Goal: Task Accomplishment & Management: Manage account settings

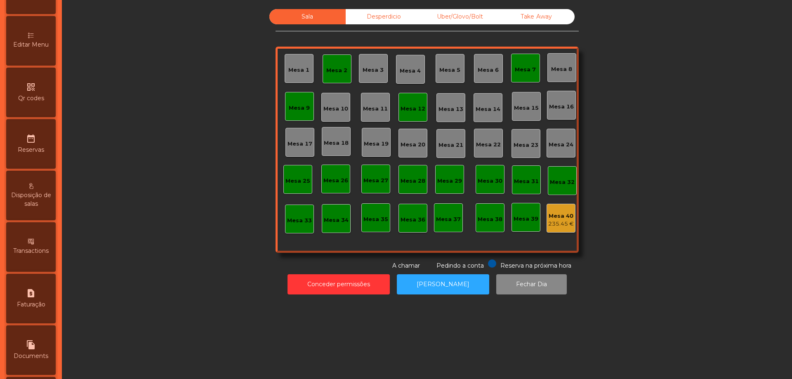
scroll to position [248, 0]
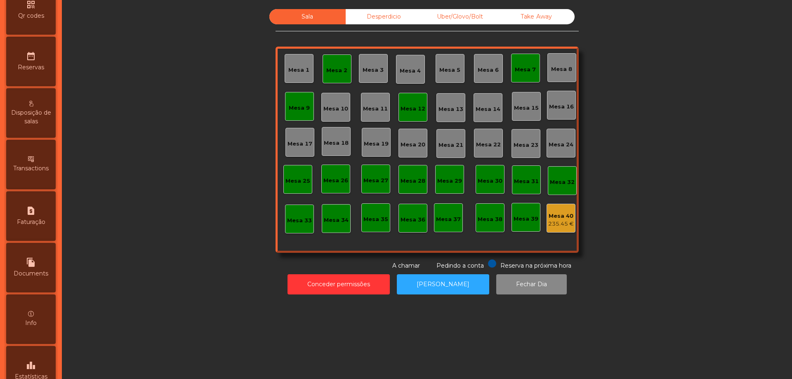
click at [39, 359] on div "leaderboard Estatísticas" at bounding box center [31, 371] width 50 height 50
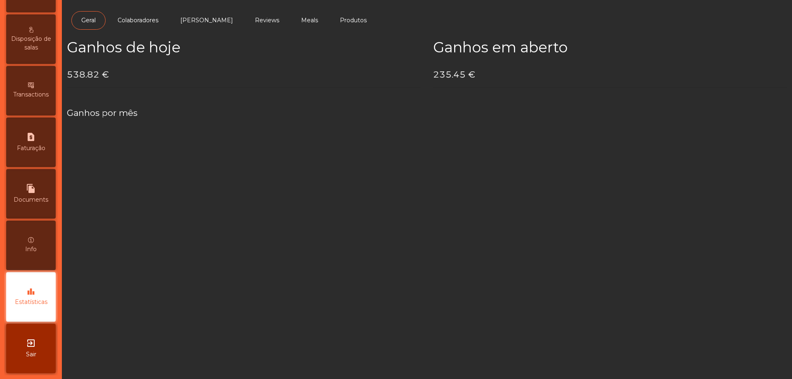
scroll to position [322, 0]
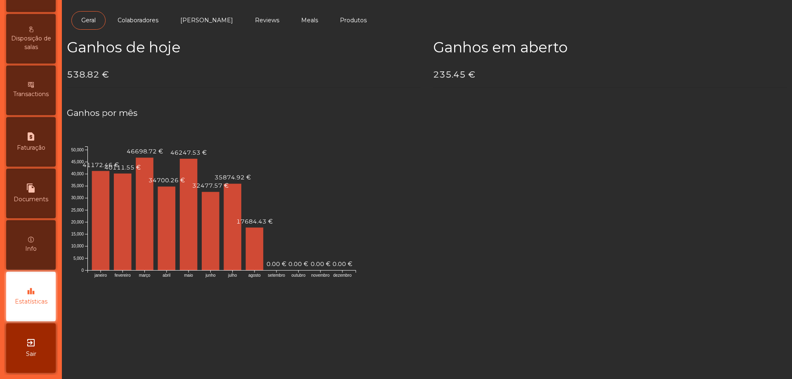
click at [36, 154] on div "request_page Faturação" at bounding box center [31, 142] width 50 height 50
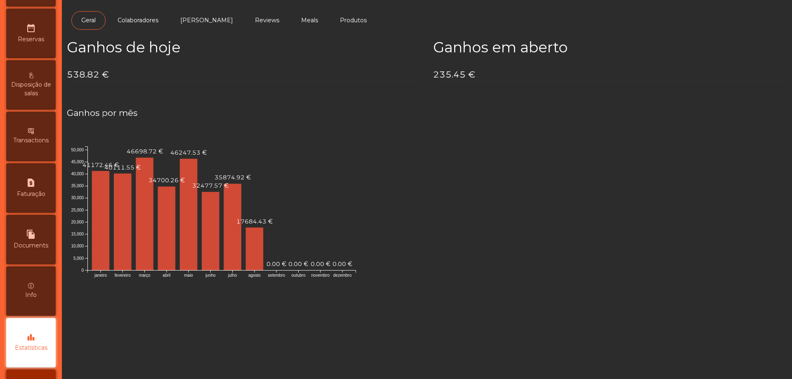
select select "*"
select select "****"
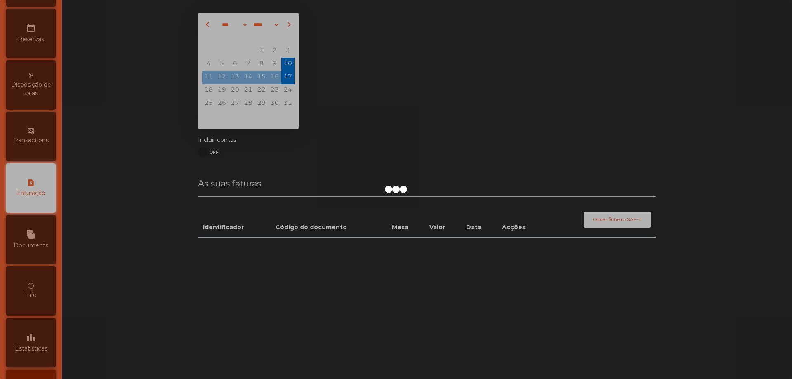
scroll to position [274, 0]
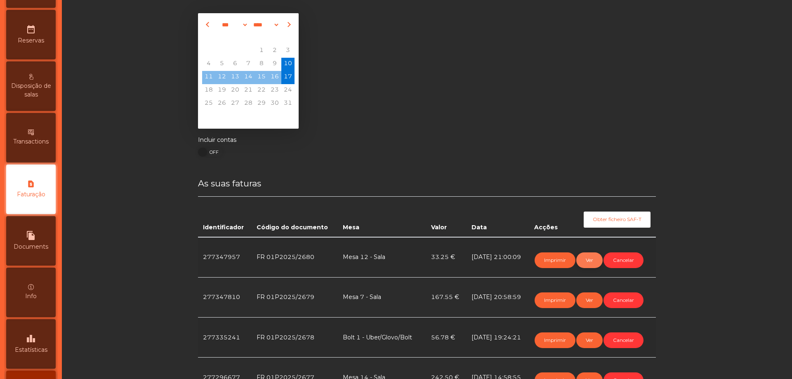
click at [594, 260] on button "Ver" at bounding box center [589, 261] width 26 height 16
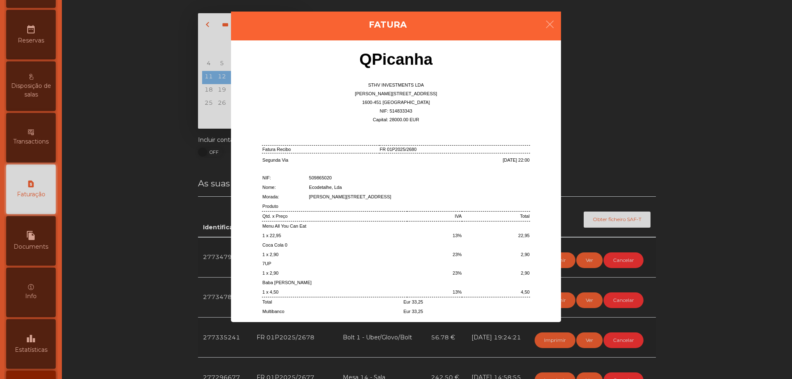
click at [686, 232] on ngb-modal-window "Fatura QPicanha STHV INVESTMENTS LDA Rua Fernando Namora, 37 B 1600-451 Lisboa …" at bounding box center [396, 189] width 753 height 379
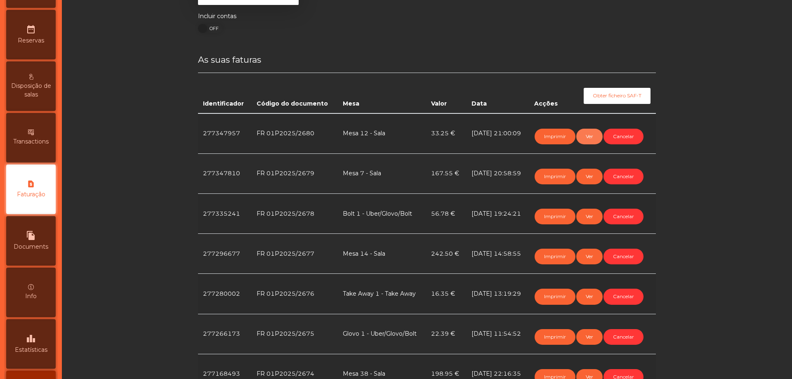
scroll to position [165, 0]
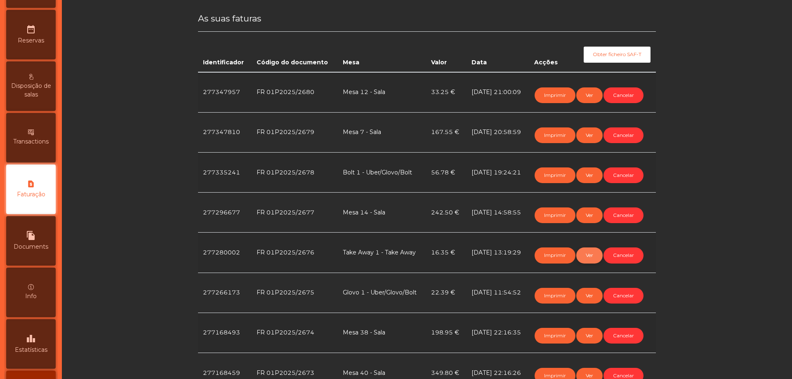
click at [589, 258] on button "Ver" at bounding box center [589, 256] width 26 height 16
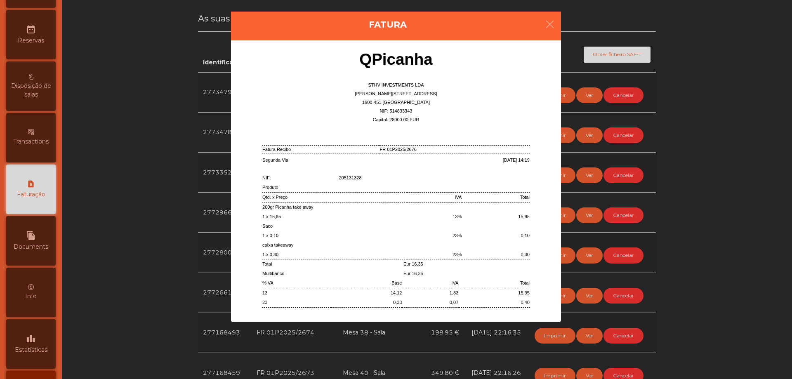
click at [668, 237] on ngb-modal-window "Fatura QPicanha STHV INVESTMENTS LDA Rua Fernando Namora, 37 B 1600-451 Lisboa …" at bounding box center [396, 189] width 753 height 379
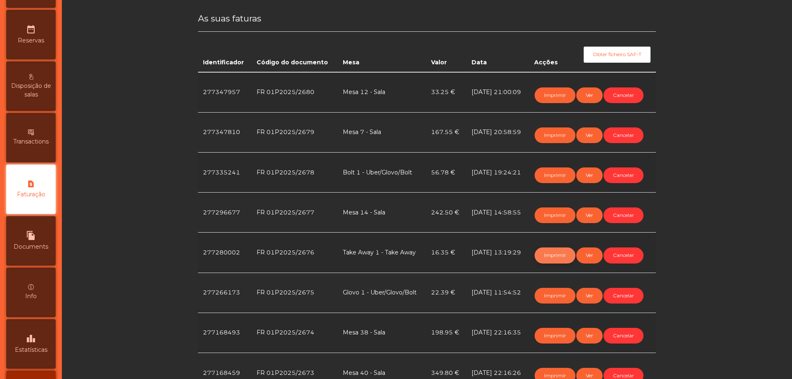
click at [555, 255] on button "Imprimir" at bounding box center [555, 256] width 41 height 16
click at [612, 255] on button "Cancelar" at bounding box center [624, 256] width 40 height 16
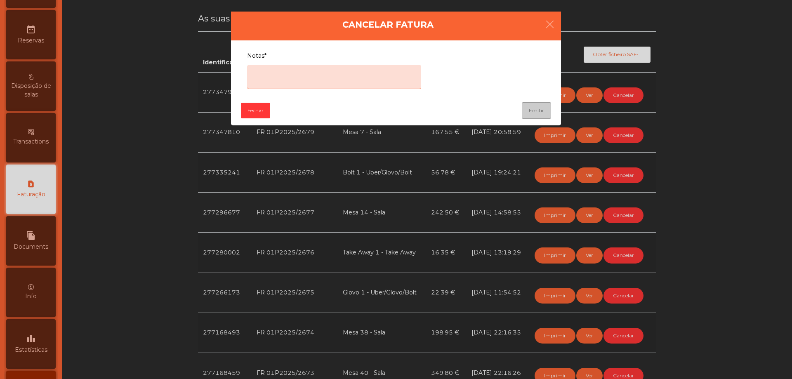
click at [369, 82] on textarea "Notas*" at bounding box center [334, 77] width 174 height 24
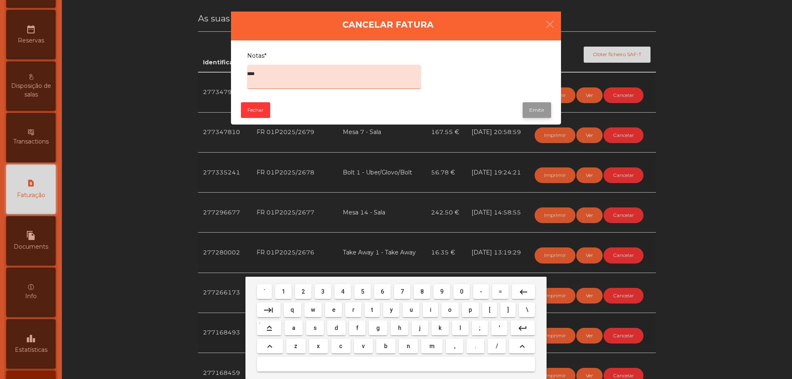
type textarea "****"
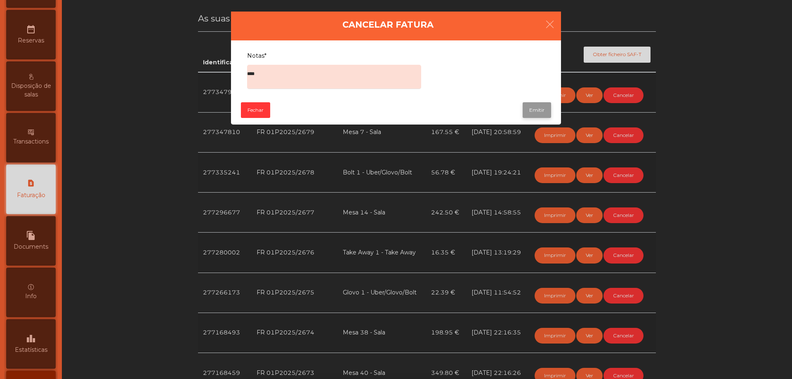
click at [548, 108] on button "Emitir" at bounding box center [537, 110] width 28 height 16
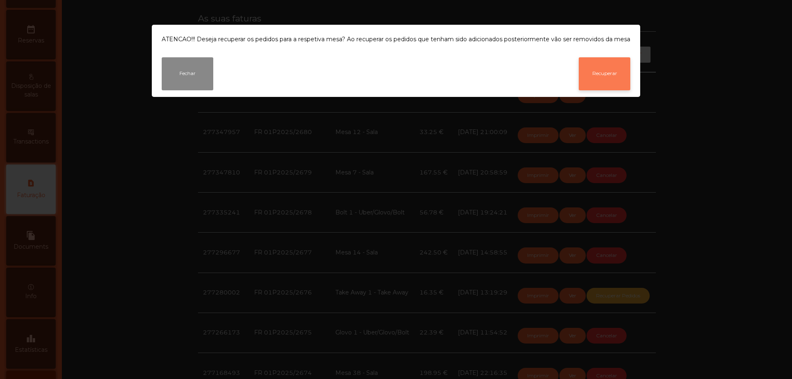
click at [596, 70] on button "Recuperar" at bounding box center [605, 73] width 52 height 33
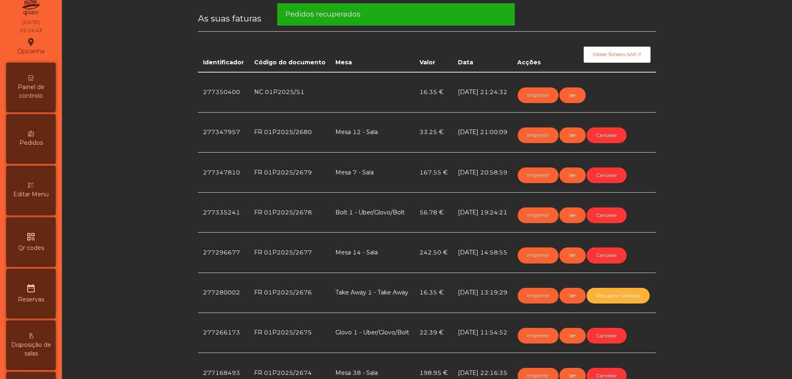
scroll to position [0, 0]
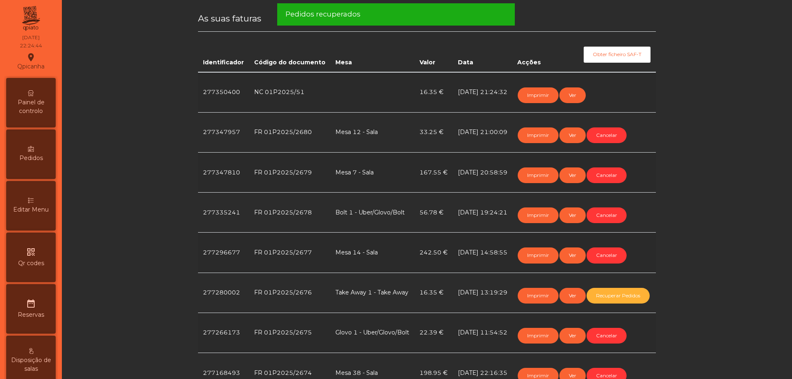
click at [35, 81] on div "Painel de controlo" at bounding box center [31, 103] width 50 height 50
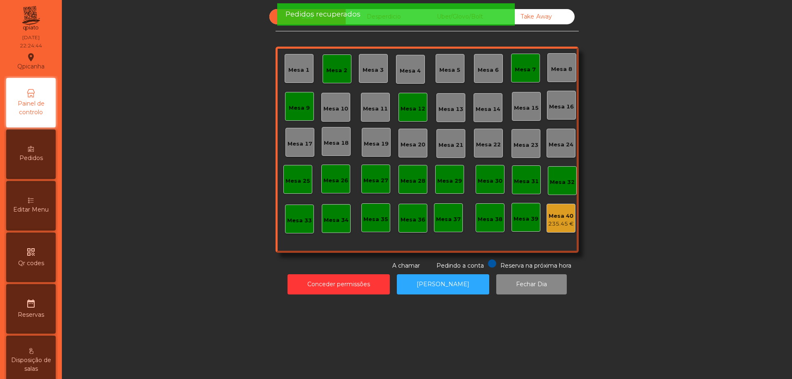
click at [530, 14] on div "Take Away" at bounding box center [536, 16] width 76 height 15
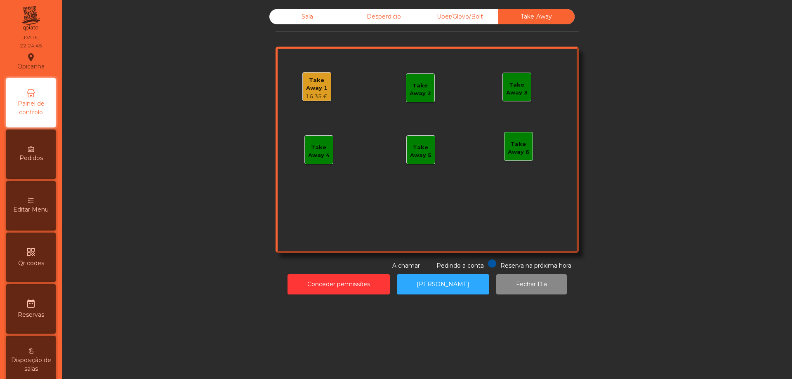
click at [314, 89] on div "Take Away 1" at bounding box center [317, 84] width 28 height 16
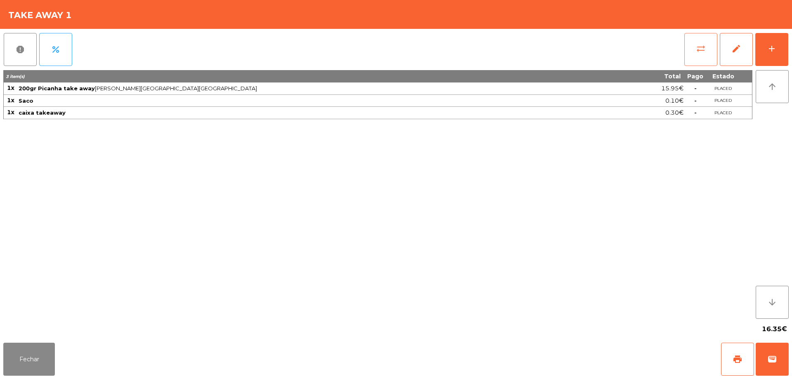
click at [688, 41] on button "sync_alt" at bounding box center [701, 49] width 33 height 33
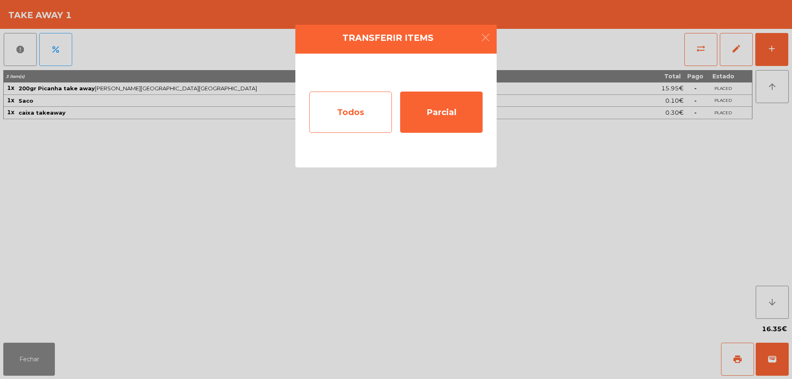
click at [362, 123] on div "Todos" at bounding box center [350, 112] width 83 height 41
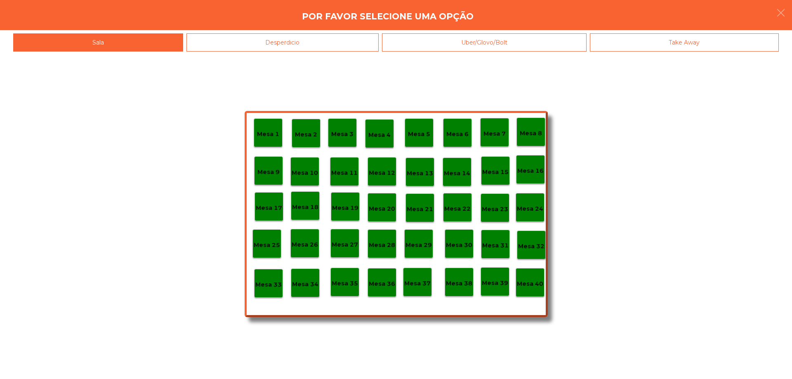
click at [535, 284] on p "Mesa 40" at bounding box center [530, 283] width 26 height 9
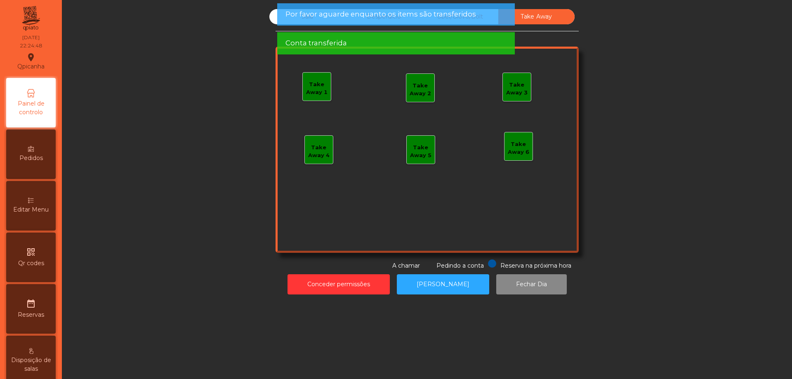
click at [270, 17] on div "Sala" at bounding box center [307, 16] width 76 height 15
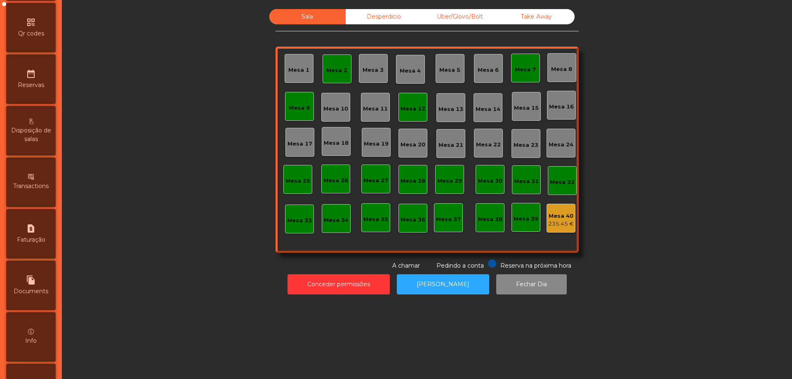
scroll to position [322, 0]
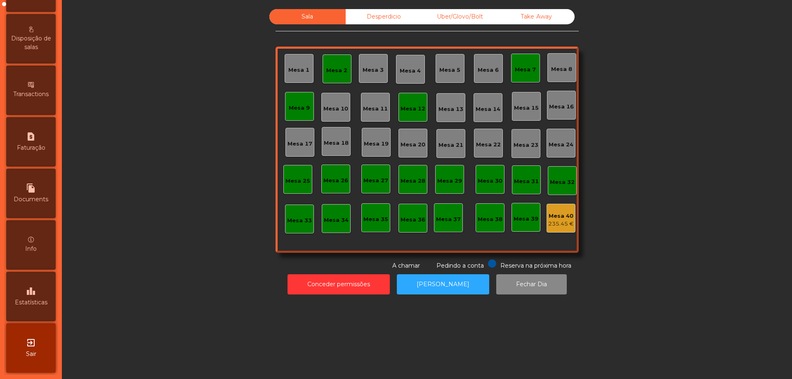
click at [37, 304] on span "Estatísticas" at bounding box center [31, 302] width 33 height 9
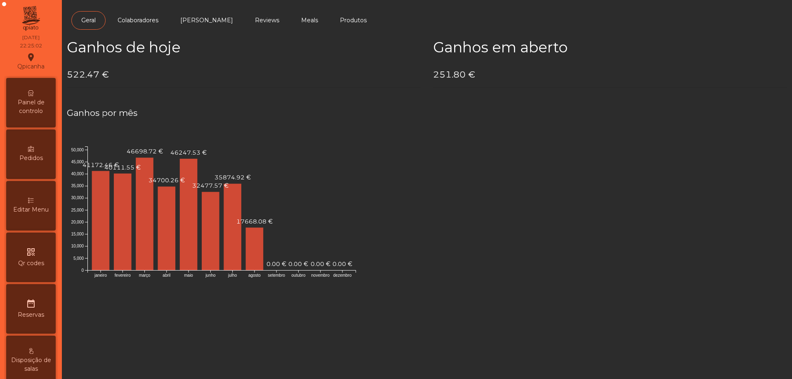
click at [29, 108] on span "Painel de controlo" at bounding box center [30, 106] width 45 height 17
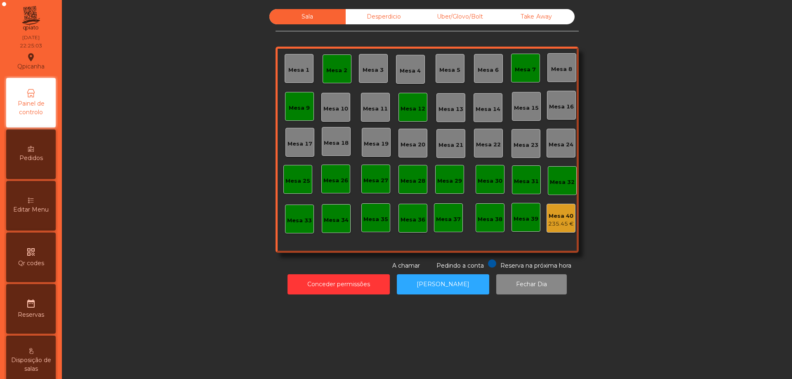
click at [563, 220] on div "235.45 €" at bounding box center [561, 224] width 26 height 8
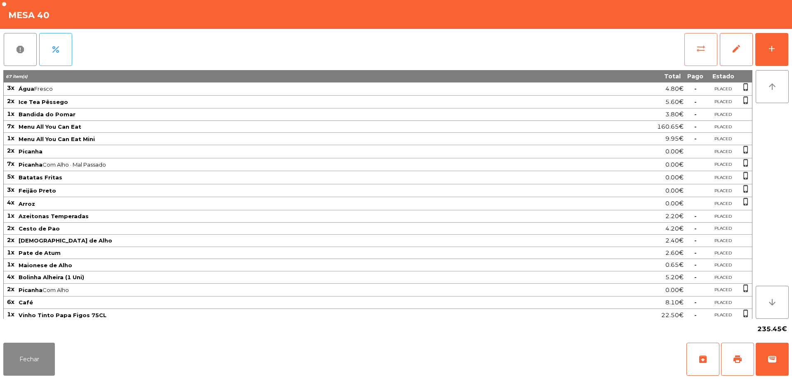
click at [713, 52] on button "sync_alt" at bounding box center [701, 49] width 33 height 33
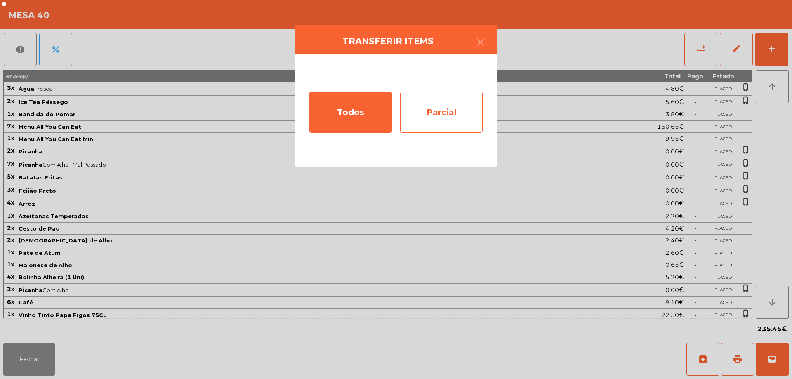
drag, startPoint x: 485, startPoint y: 96, endPoint x: 465, endPoint y: 101, distance: 20.1
click at [482, 96] on div "Todos Parcial" at bounding box center [395, 111] width 201 height 114
click at [458, 102] on div "Parcial" at bounding box center [441, 112] width 83 height 41
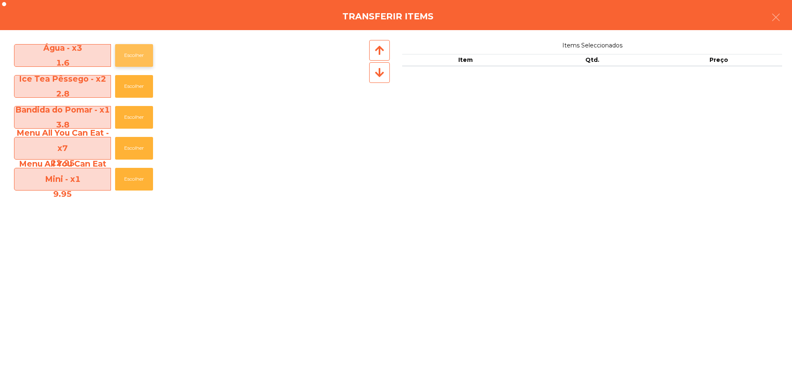
click at [124, 50] on button "Escolher" at bounding box center [134, 55] width 38 height 23
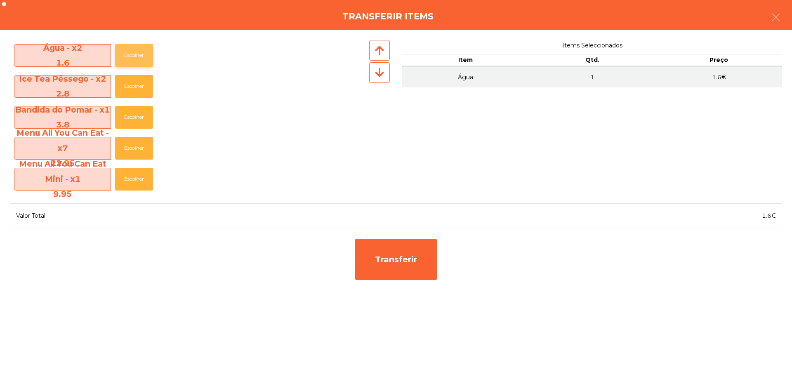
click at [124, 50] on button "Escolher" at bounding box center [134, 55] width 38 height 23
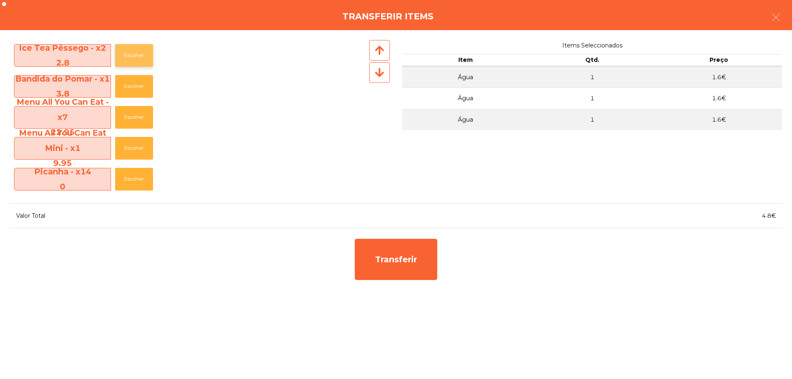
click at [125, 50] on button "Escolher" at bounding box center [134, 55] width 38 height 23
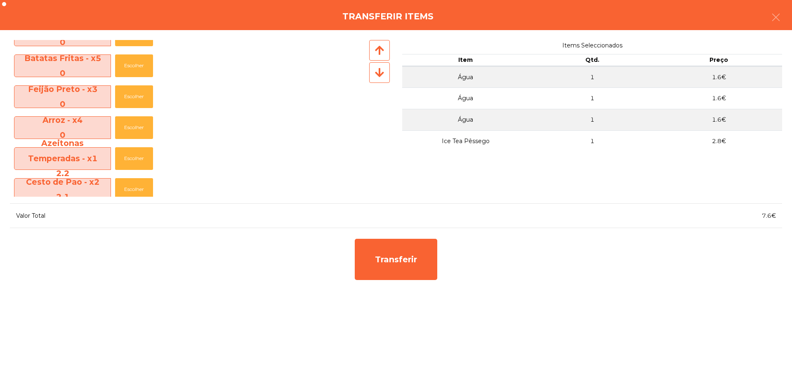
scroll to position [248, 0]
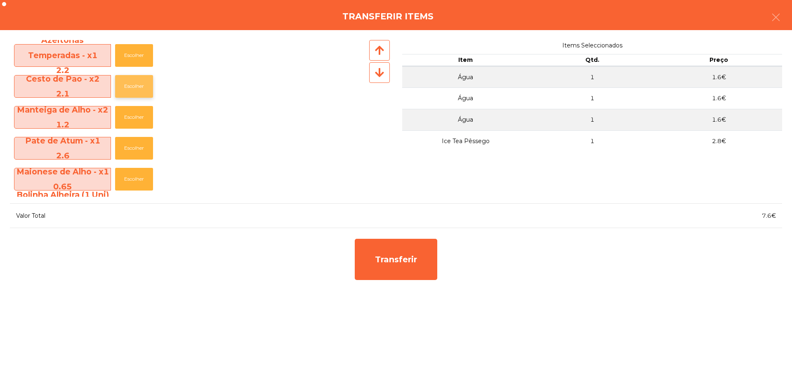
click at [126, 84] on button "Escolher" at bounding box center [134, 86] width 38 height 23
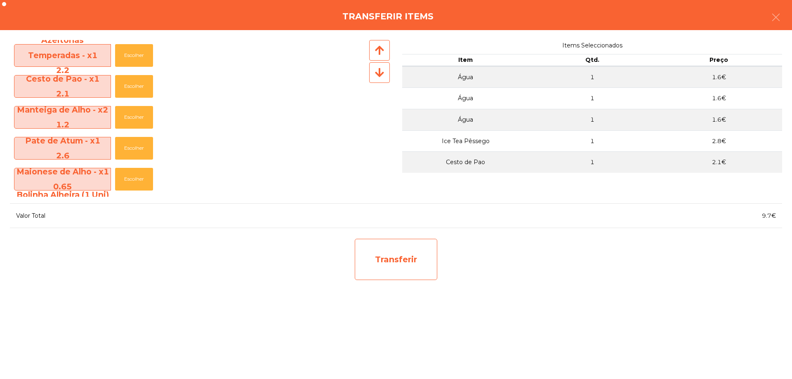
click at [386, 273] on div "Transferir" at bounding box center [396, 259] width 83 height 41
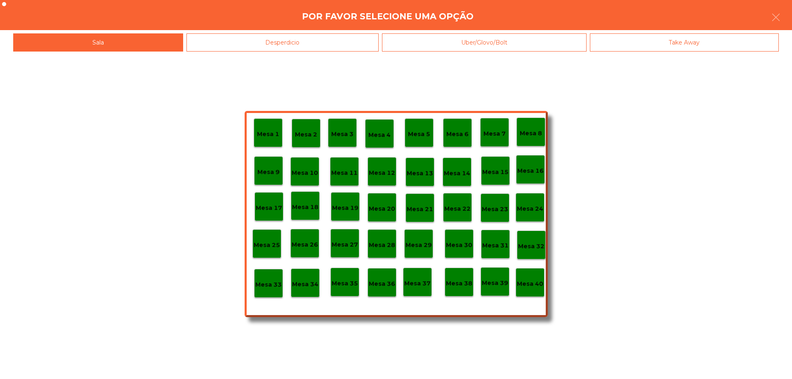
click at [455, 283] on p "Mesa 38" at bounding box center [459, 283] width 26 height 9
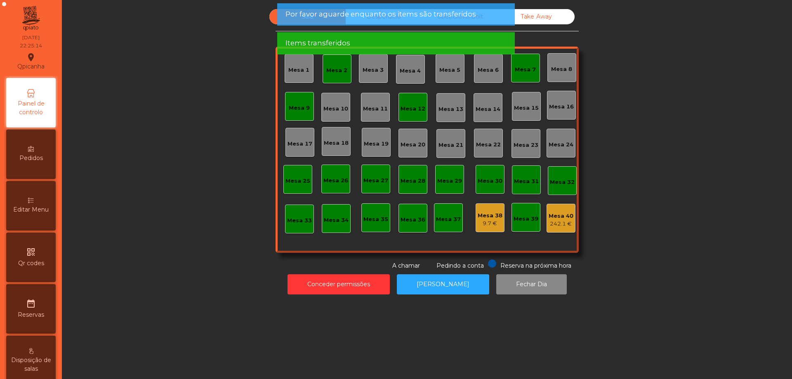
click at [486, 218] on div "Mesa 38" at bounding box center [490, 216] width 25 height 8
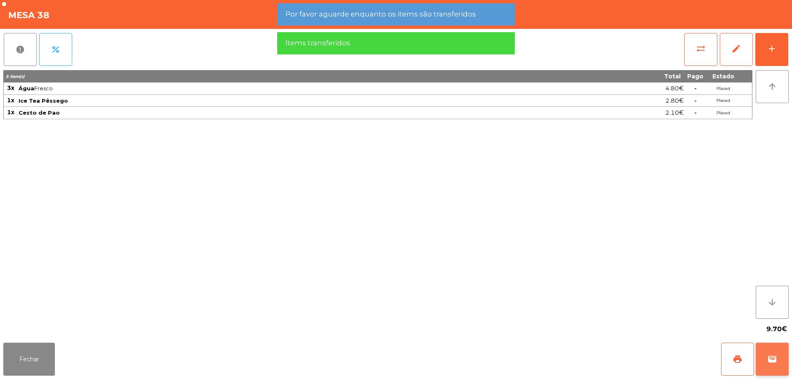
click at [772, 354] on span "wallet" at bounding box center [773, 359] width 10 height 10
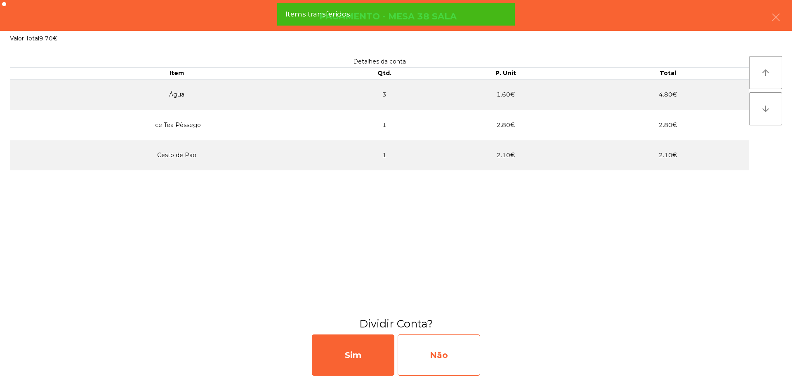
click at [443, 342] on div "Não" at bounding box center [439, 355] width 83 height 41
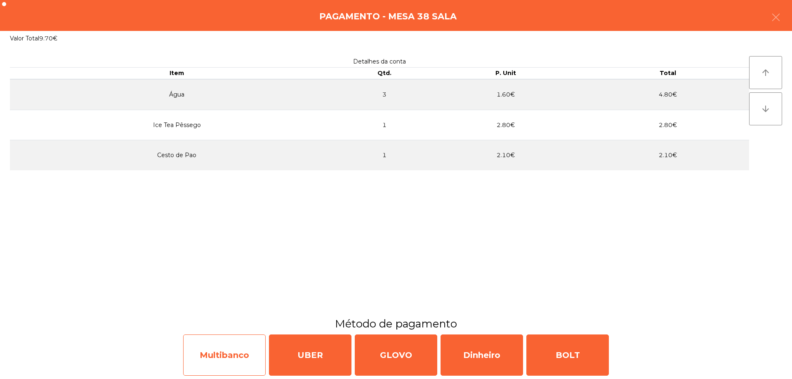
click at [197, 346] on div "Multibanco" at bounding box center [224, 355] width 83 height 41
select select "**"
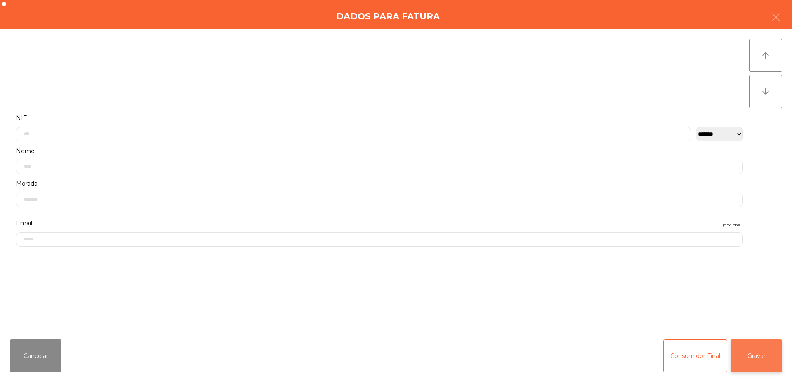
click at [753, 354] on button "Gravar" at bounding box center [757, 356] width 52 height 33
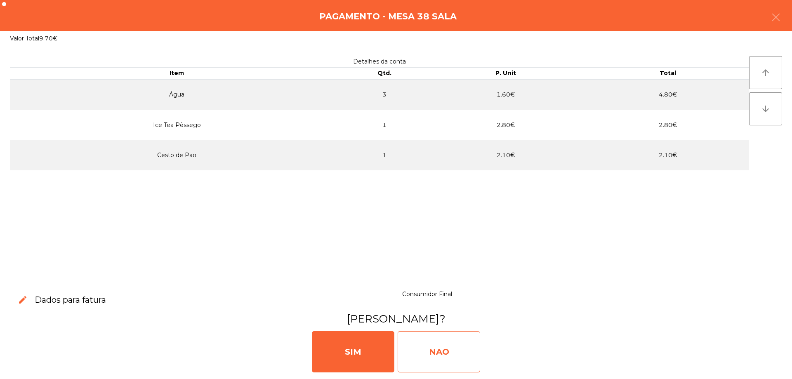
click at [473, 349] on div "NAO" at bounding box center [439, 351] width 83 height 41
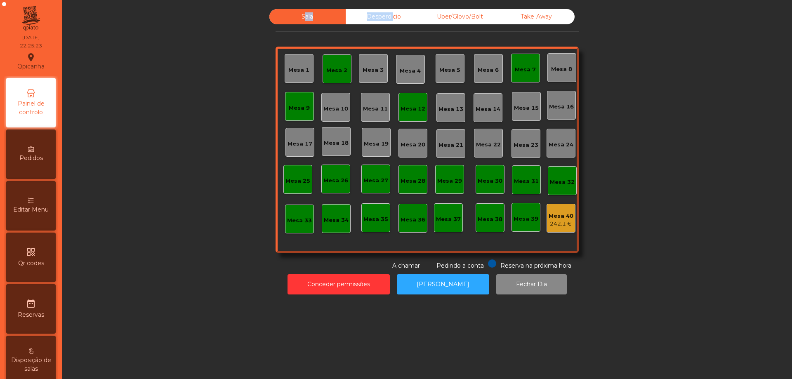
click at [387, 9] on div "Sala Desperdicio Uber/Glovo/Bolt Take Away Mesa 1 Mesa 2 Mesa 3 Mesa 4 Mesa 5 M…" at bounding box center [427, 152] width 721 height 294
drag, startPoint x: 387, startPoint y: 9, endPoint x: 418, endPoint y: 15, distance: 32.0
click at [418, 15] on div "Desperdicio" at bounding box center [384, 16] width 76 height 15
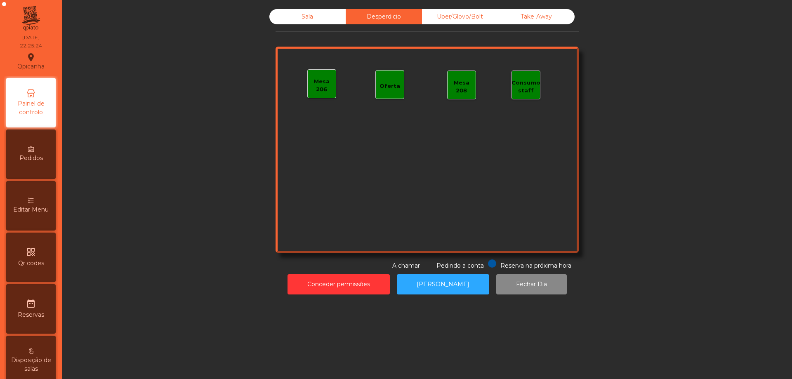
click at [465, 15] on div "Uber/Glovo/Bolt" at bounding box center [460, 16] width 76 height 15
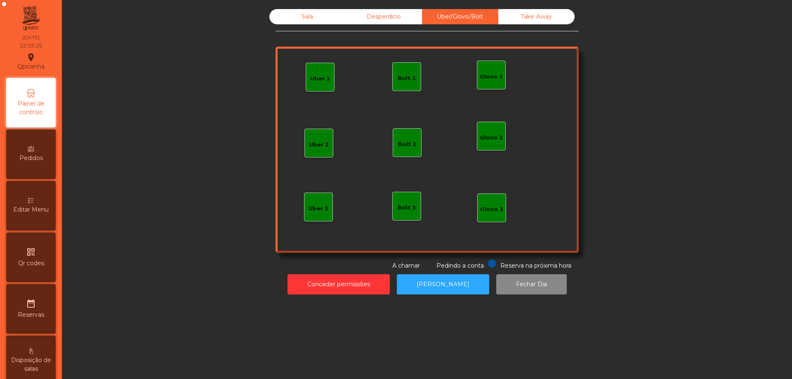
drag, startPoint x: 528, startPoint y: 15, endPoint x: 442, endPoint y: 14, distance: 86.3
click at [527, 15] on div "Take Away" at bounding box center [536, 16] width 76 height 15
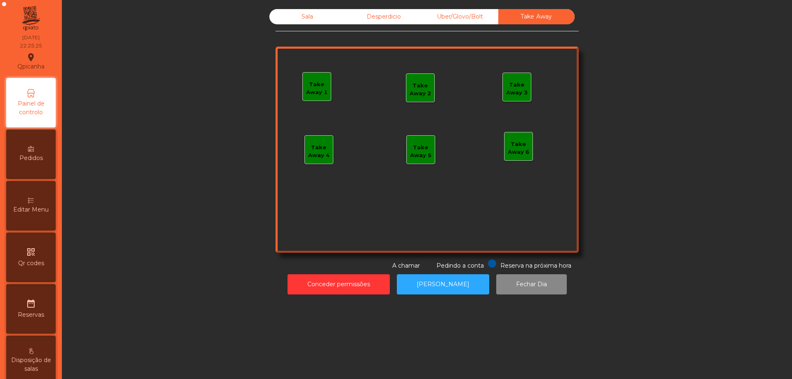
click at [314, 17] on div "Sala" at bounding box center [307, 16] width 76 height 15
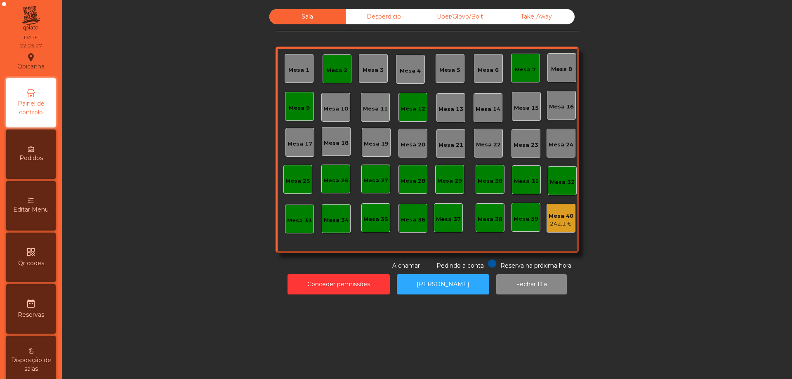
click at [549, 223] on div "242.1 €" at bounding box center [561, 224] width 25 height 8
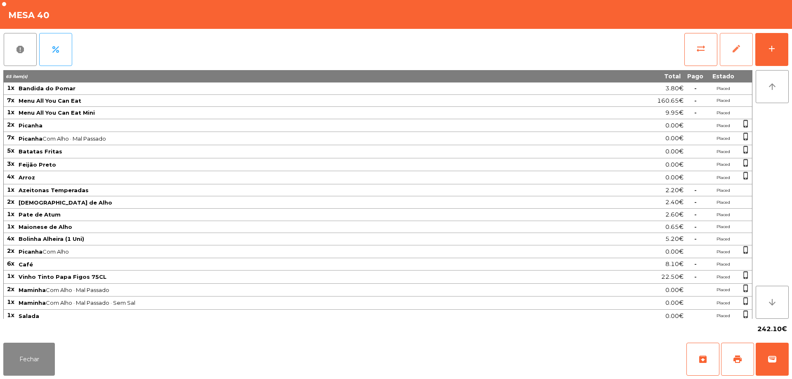
click at [730, 51] on button "edit" at bounding box center [736, 49] width 33 height 33
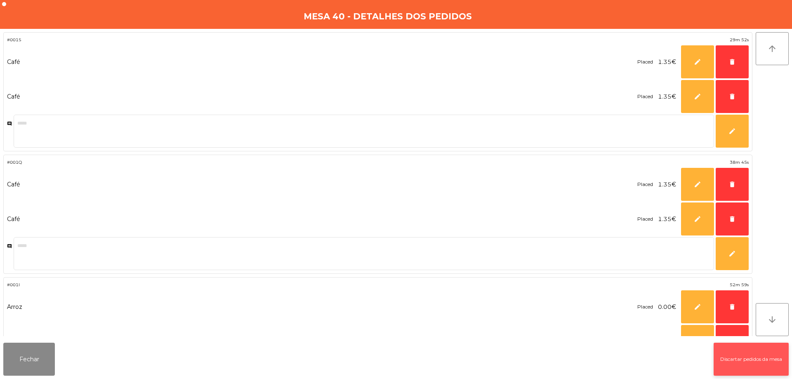
click at [721, 352] on button "Discartar pedidos da mesa" at bounding box center [751, 359] width 75 height 33
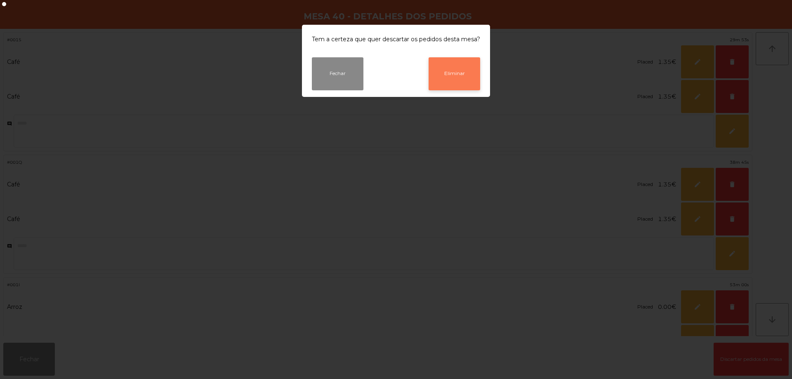
click at [464, 84] on button "Eliminar" at bounding box center [455, 73] width 52 height 33
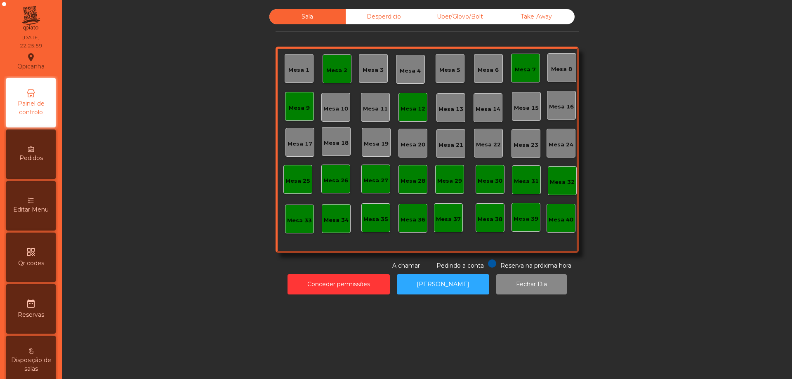
click at [389, 16] on div "Desperdicio" at bounding box center [384, 16] width 76 height 15
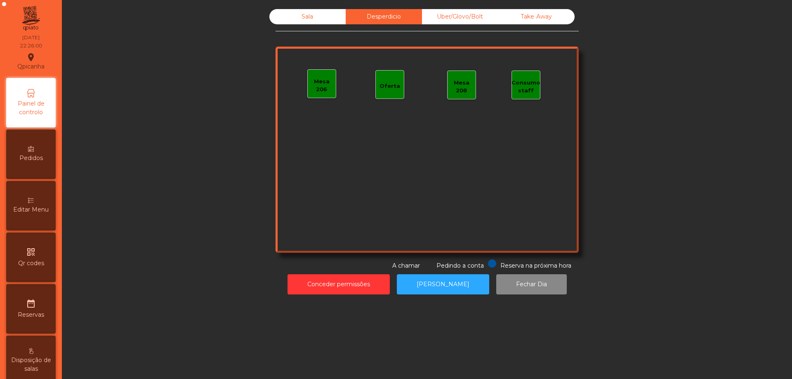
click at [448, 21] on div "Uber/Glovo/Bolt" at bounding box center [460, 16] width 76 height 15
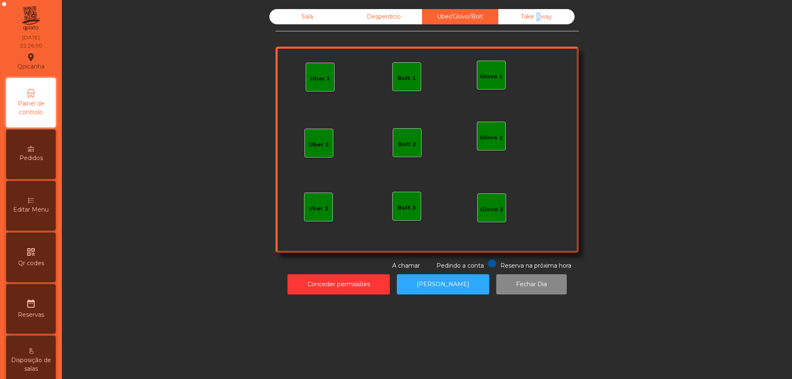
click at [533, 19] on div "Take Away" at bounding box center [536, 16] width 76 height 15
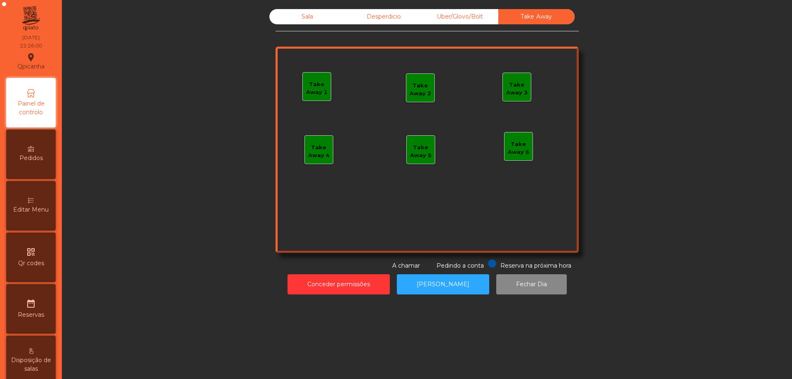
click at [299, 9] on div "Sala" at bounding box center [307, 16] width 76 height 15
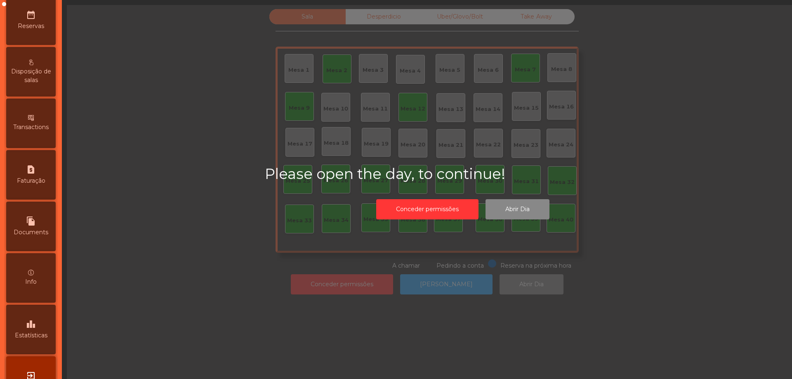
click at [42, 362] on div "exit_to_app Sair" at bounding box center [31, 382] width 50 height 50
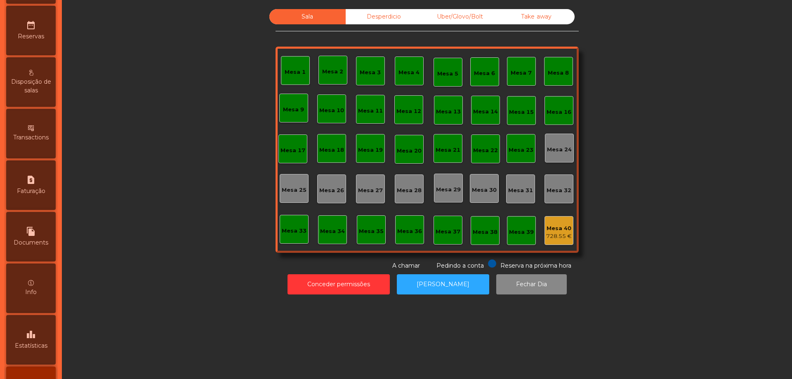
click at [30, 325] on div "leaderboard Estatísticas" at bounding box center [31, 340] width 50 height 50
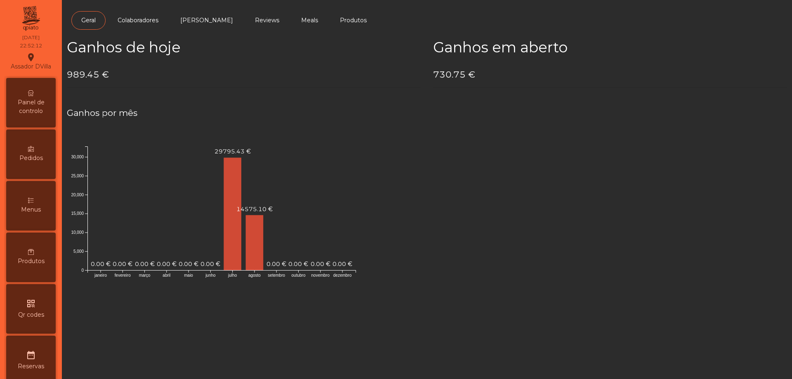
click at [38, 107] on span "Painel de controlo" at bounding box center [30, 106] width 45 height 17
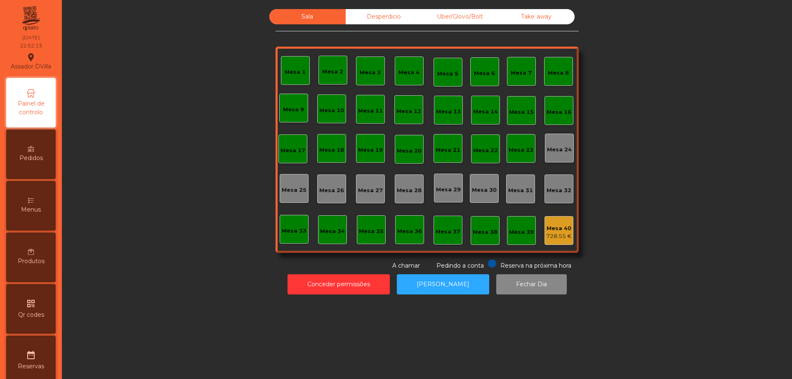
click at [558, 235] on div "728.55 €" at bounding box center [559, 236] width 26 height 8
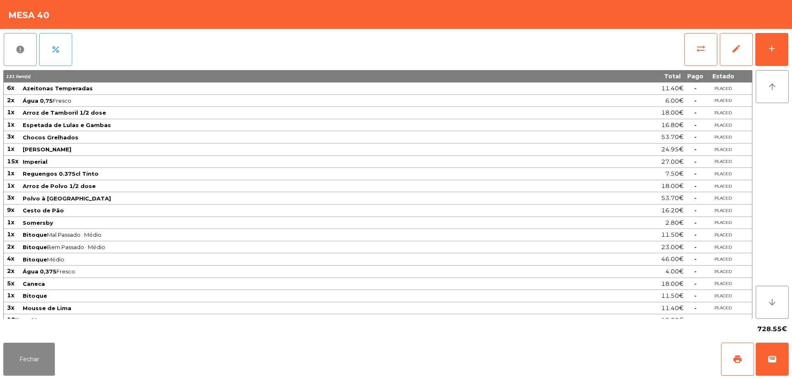
click at [680, 52] on div "report percent sync_alt edit add" at bounding box center [396, 49] width 786 height 41
click at [693, 55] on button "sync_alt" at bounding box center [701, 49] width 33 height 33
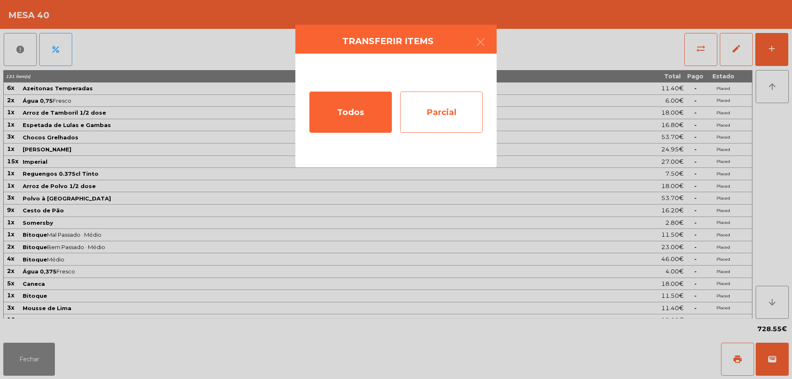
click at [473, 117] on div "Parcial" at bounding box center [441, 112] width 83 height 41
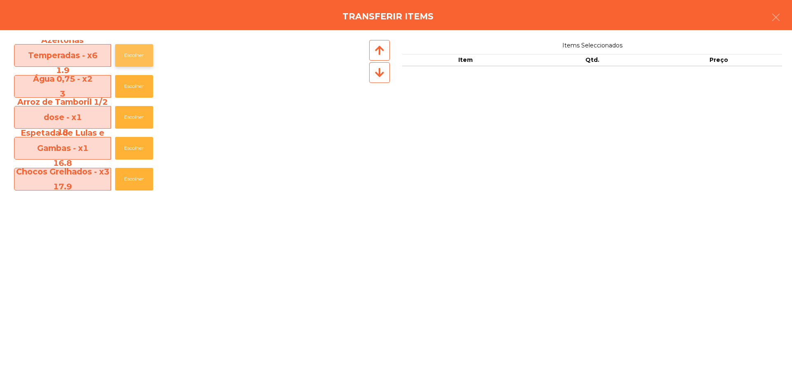
click at [146, 54] on button "Escolher" at bounding box center [134, 55] width 38 height 23
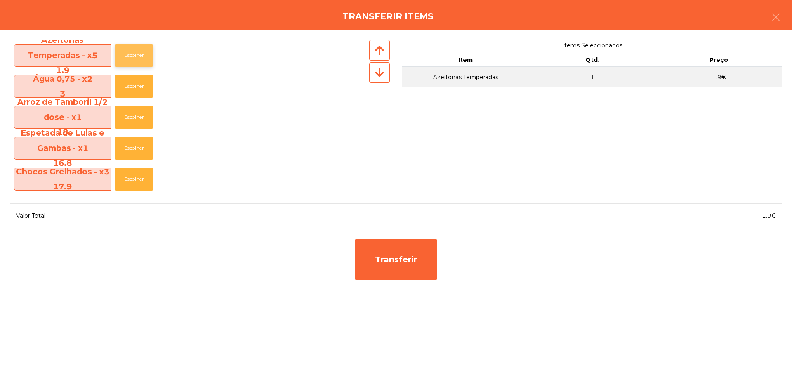
click at [143, 59] on button "Escolher" at bounding box center [134, 55] width 38 height 23
drag, startPoint x: 140, startPoint y: 61, endPoint x: 138, endPoint y: 65, distance: 4.6
click at [139, 64] on button "Escolher" at bounding box center [134, 55] width 38 height 23
click at [129, 83] on button "Escolher" at bounding box center [134, 86] width 38 height 23
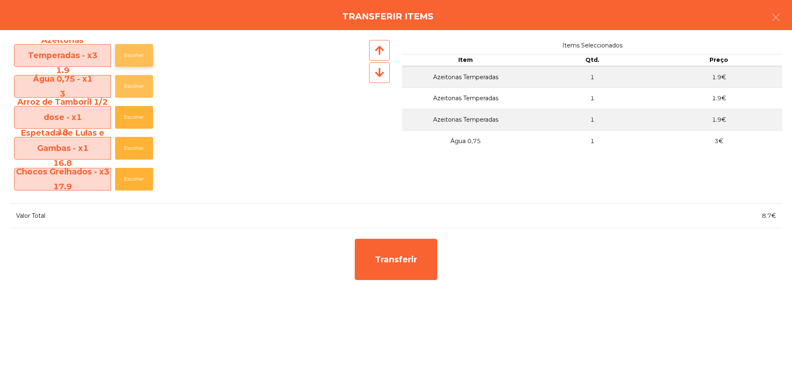
drag, startPoint x: 129, startPoint y: 83, endPoint x: 130, endPoint y: 61, distance: 21.5
click at [130, 82] on button "Escolher" at bounding box center [134, 86] width 38 height 23
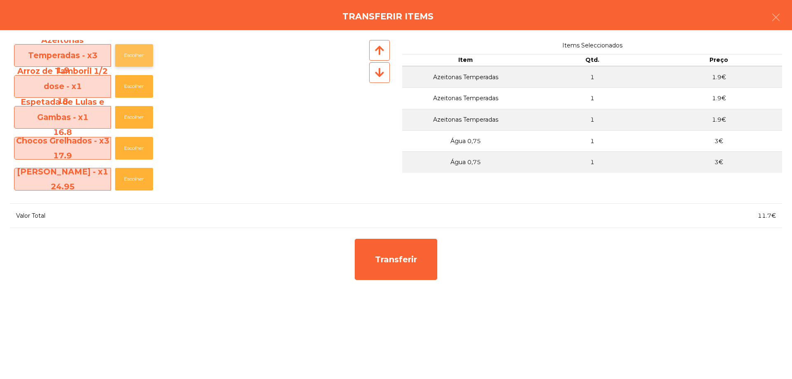
click at [130, 61] on button "Escolher" at bounding box center [134, 55] width 38 height 23
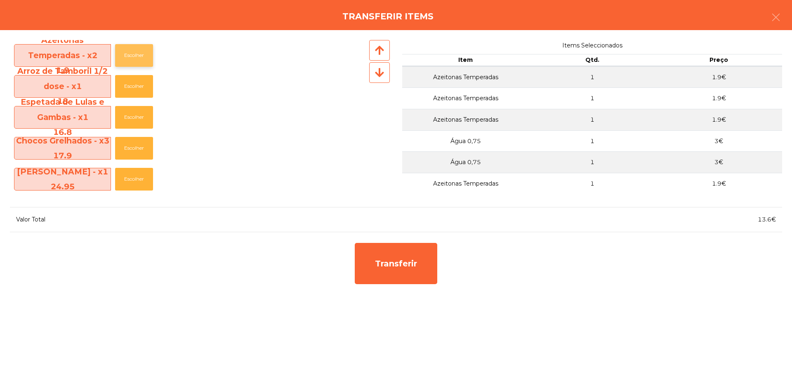
click at [130, 60] on button "Escolher" at bounding box center [134, 55] width 38 height 23
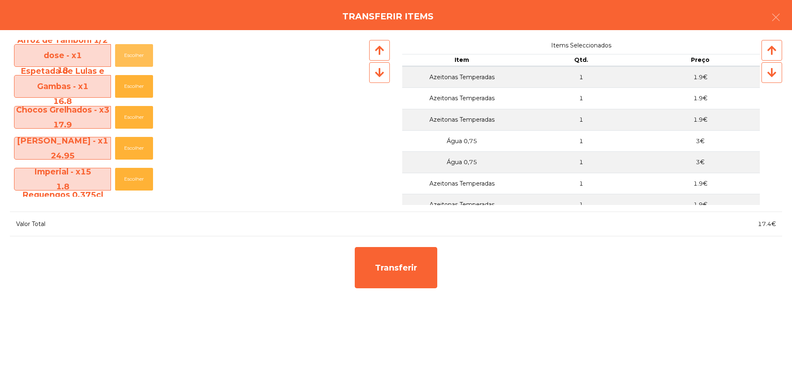
click at [130, 60] on button "Escolher" at bounding box center [134, 55] width 38 height 23
click at [130, 75] on button "Escolher" at bounding box center [134, 86] width 38 height 23
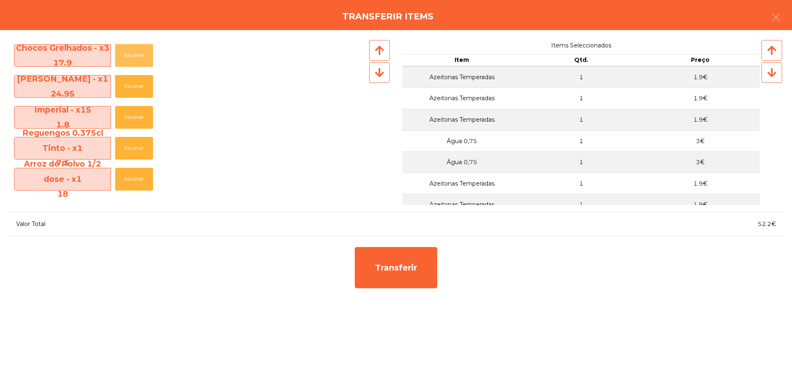
click at [130, 60] on button "Escolher" at bounding box center [134, 55] width 38 height 23
click at [131, 60] on button "Escolher" at bounding box center [134, 55] width 38 height 23
click at [131, 75] on button "Escolher" at bounding box center [134, 86] width 38 height 23
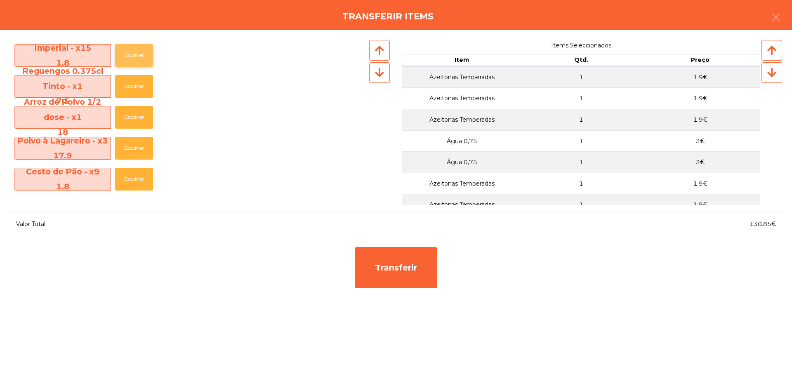
click at [132, 60] on button "Escolher" at bounding box center [134, 55] width 38 height 23
click at [132, 59] on button "Escolher" at bounding box center [134, 55] width 38 height 23
click at [133, 59] on button "Escolher" at bounding box center [134, 55] width 38 height 23
click at [134, 59] on button "Escolher" at bounding box center [134, 55] width 38 height 23
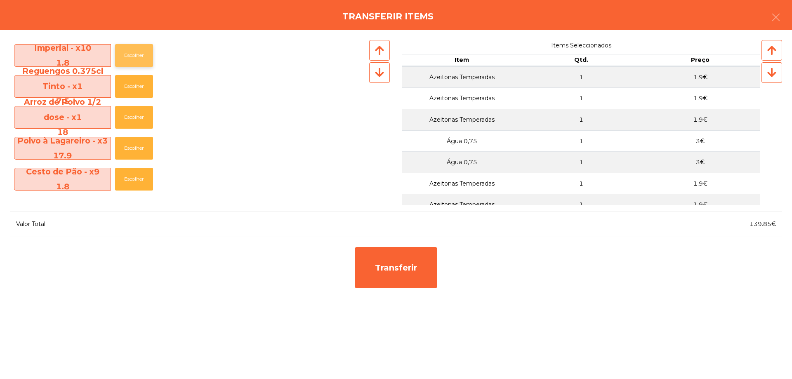
click at [134, 59] on button "Escolher" at bounding box center [134, 55] width 38 height 23
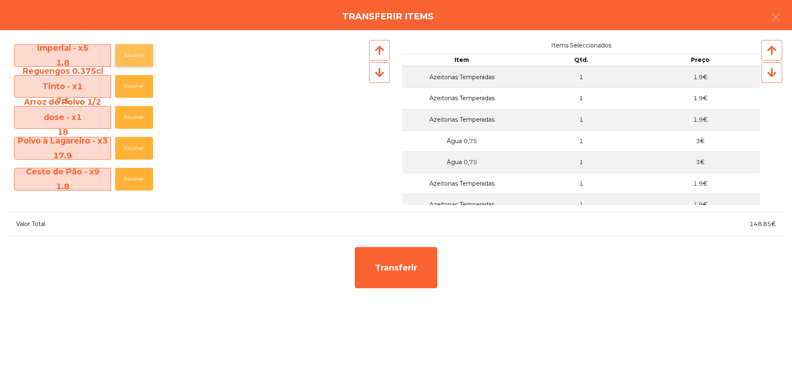
click at [134, 59] on button "Escolher" at bounding box center [134, 55] width 38 height 23
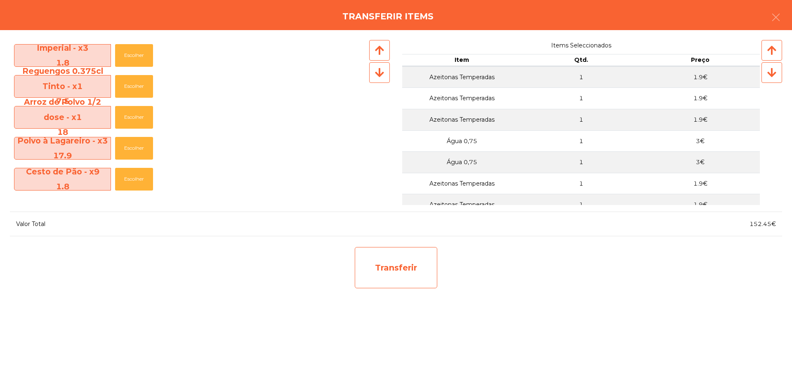
click at [386, 258] on div "Transferir" at bounding box center [396, 267] width 83 height 41
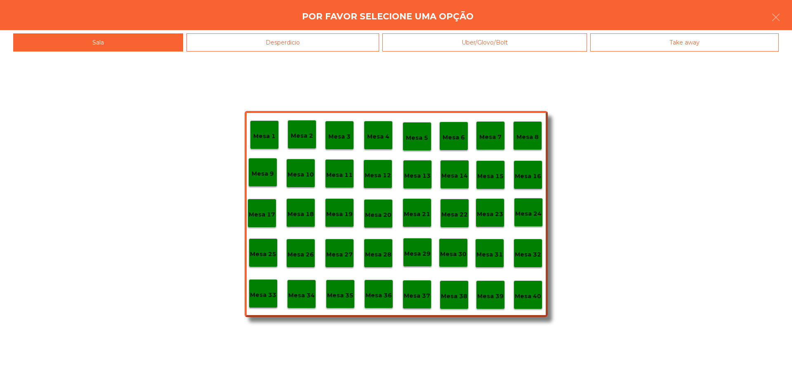
click at [426, 288] on div "Mesa 37" at bounding box center [417, 294] width 29 height 29
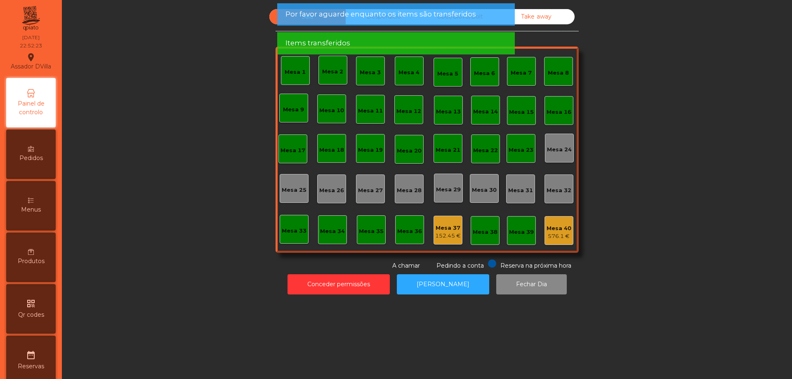
click at [563, 241] on div "Mesa 40 576.1 €" at bounding box center [559, 230] width 29 height 29
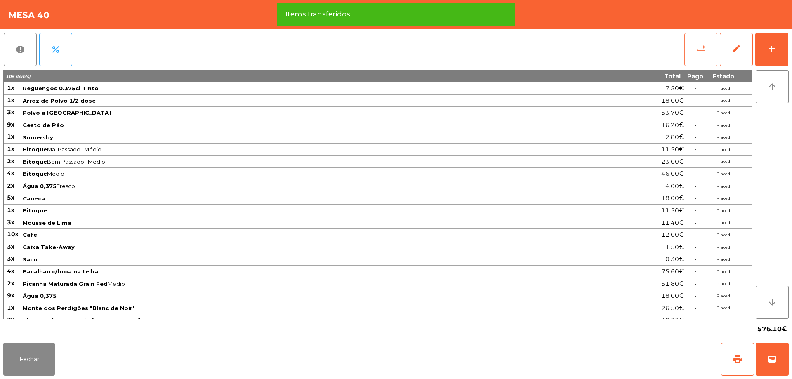
click at [692, 53] on button "sync_alt" at bounding box center [701, 49] width 33 height 33
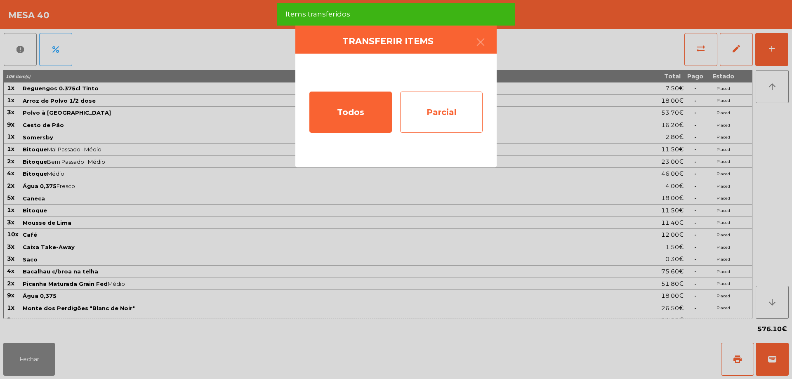
click at [438, 118] on div "Parcial" at bounding box center [441, 112] width 83 height 41
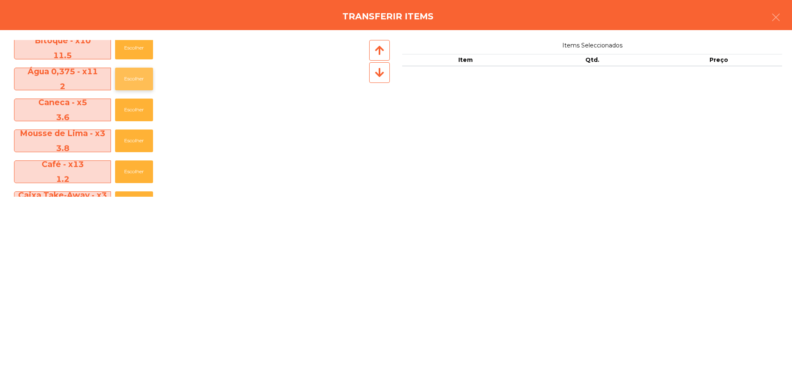
scroll to position [165, 0]
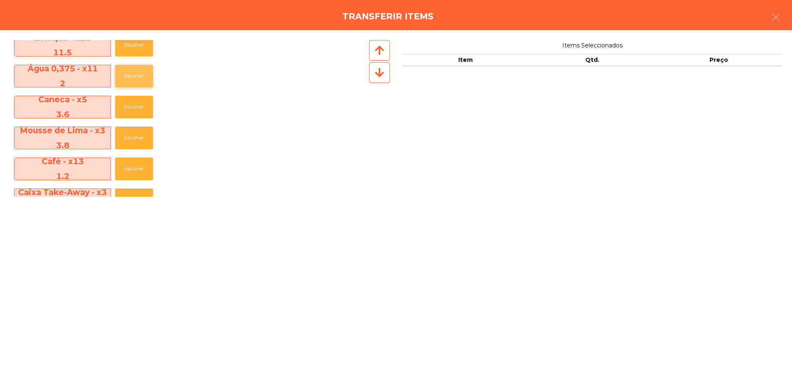
click at [135, 80] on button "Escolher" at bounding box center [134, 76] width 38 height 23
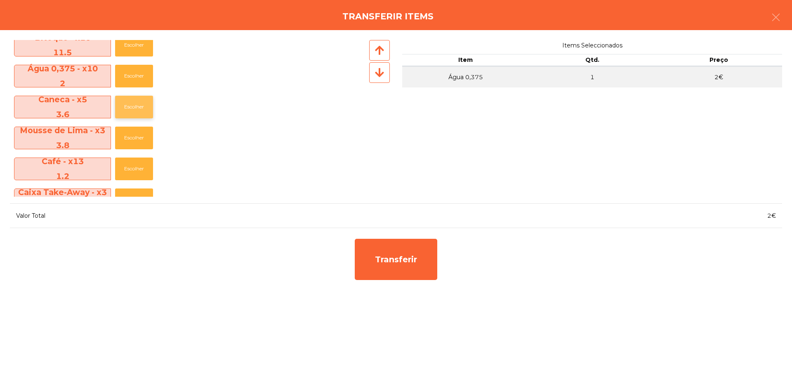
click at [129, 111] on button "Escolher" at bounding box center [134, 107] width 38 height 23
click at [129, 133] on button "Escolher" at bounding box center [134, 138] width 38 height 23
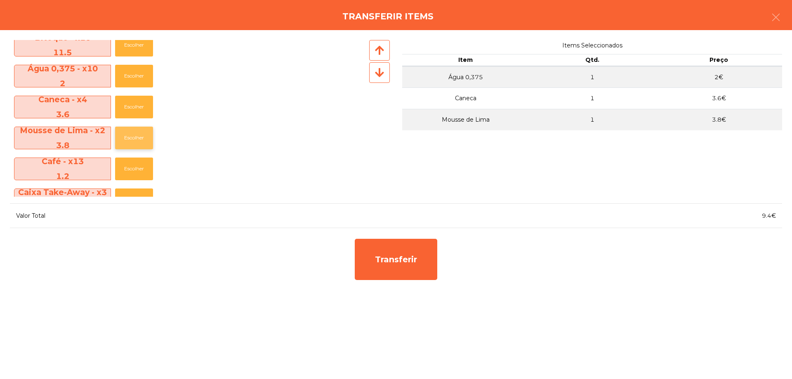
click at [129, 133] on button "Escolher" at bounding box center [134, 138] width 38 height 23
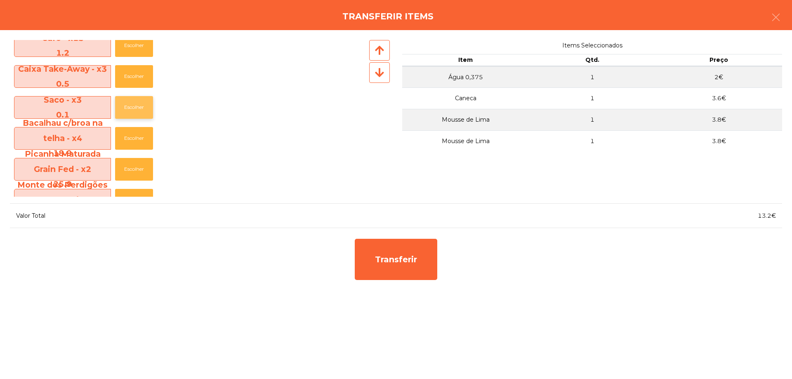
scroll to position [289, 0]
click at [130, 78] on button "Escolher" at bounding box center [134, 76] width 38 height 23
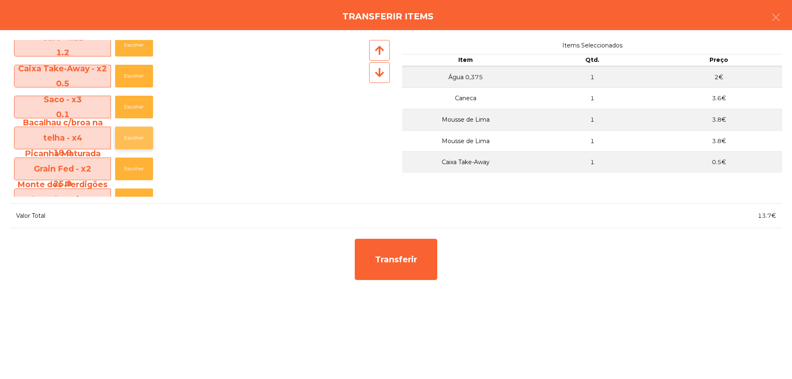
click at [128, 134] on button "Escolher" at bounding box center [134, 138] width 38 height 23
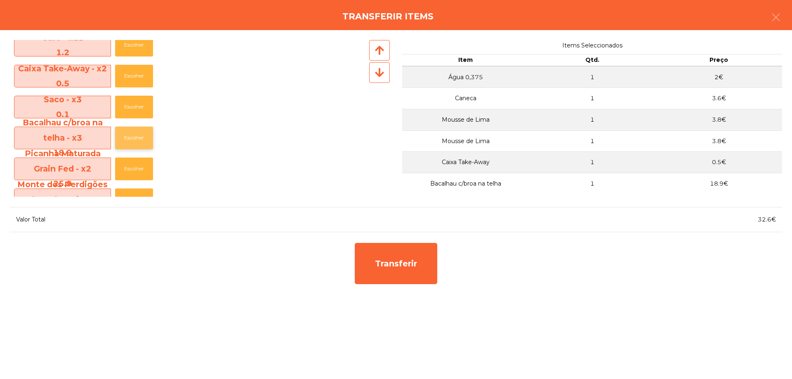
click at [128, 134] on button "Escolher" at bounding box center [134, 138] width 38 height 23
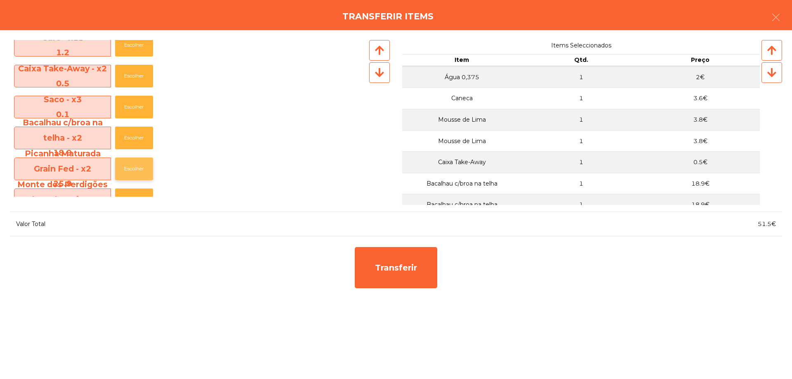
click at [136, 162] on button "Escolher" at bounding box center [134, 169] width 38 height 23
click at [137, 143] on button "Escolher" at bounding box center [134, 138] width 38 height 23
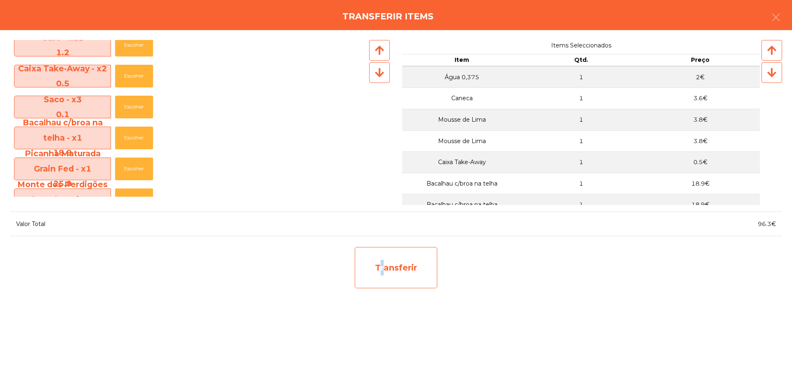
click at [379, 267] on div "Transferir" at bounding box center [396, 267] width 83 height 41
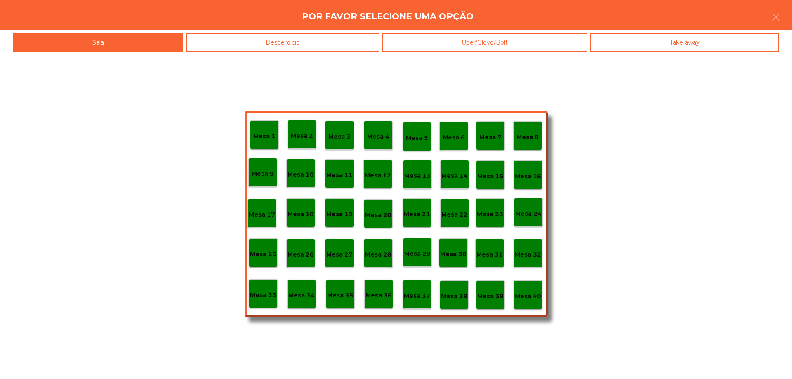
click at [455, 297] on p "Mesa 38" at bounding box center [454, 296] width 26 height 9
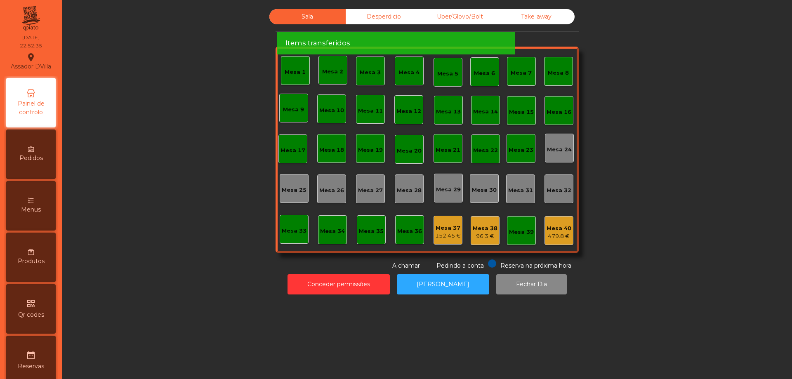
click at [558, 231] on div "Mesa 40" at bounding box center [559, 228] width 25 height 8
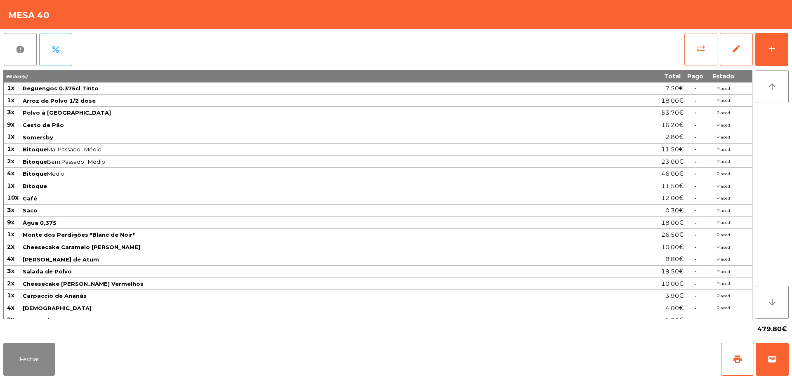
click at [700, 44] on span "sync_alt" at bounding box center [701, 49] width 10 height 10
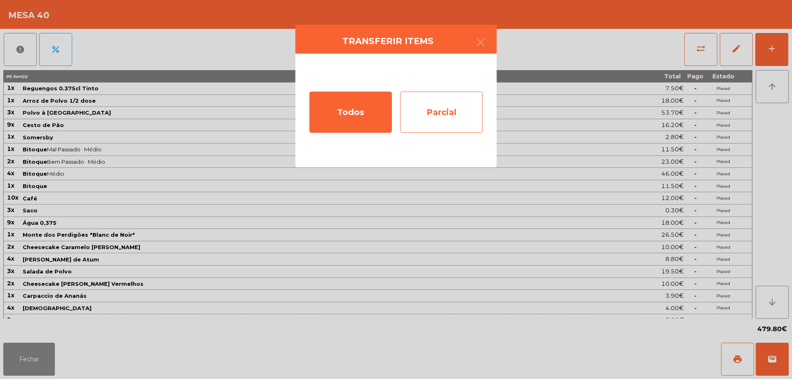
click at [437, 128] on div "Parcial" at bounding box center [441, 112] width 83 height 41
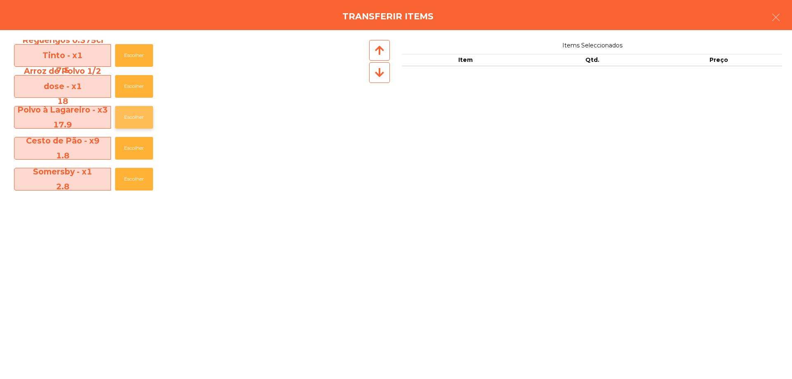
click at [128, 120] on button "Escolher" at bounding box center [134, 117] width 38 height 23
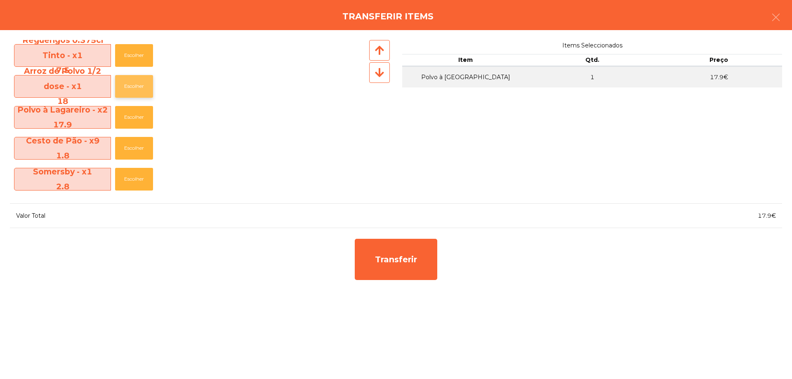
click at [121, 88] on button "Escolher" at bounding box center [134, 86] width 38 height 23
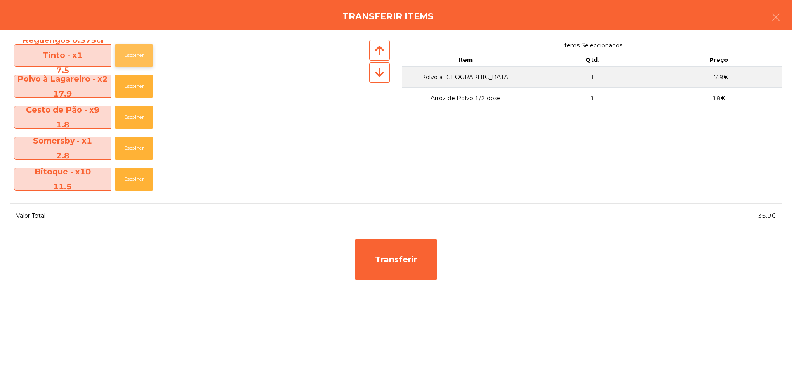
click at [126, 57] on button "Escolher" at bounding box center [134, 55] width 38 height 23
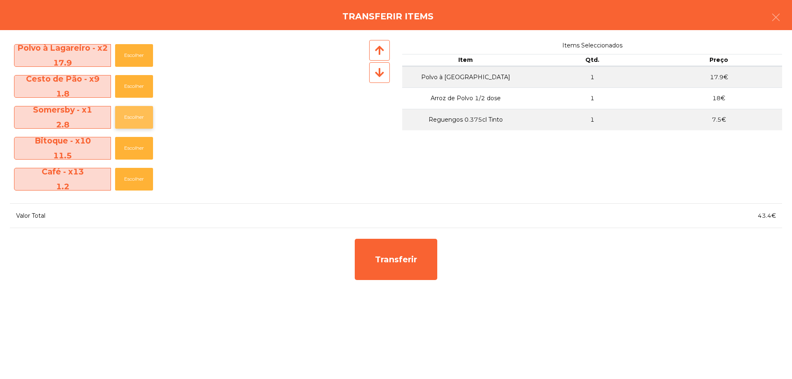
click at [123, 116] on button "Escolher" at bounding box center [134, 117] width 38 height 23
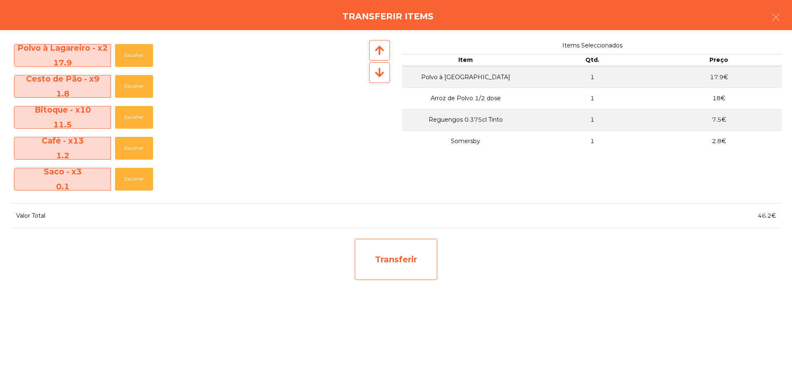
click at [430, 268] on div "Transferir" at bounding box center [396, 259] width 83 height 41
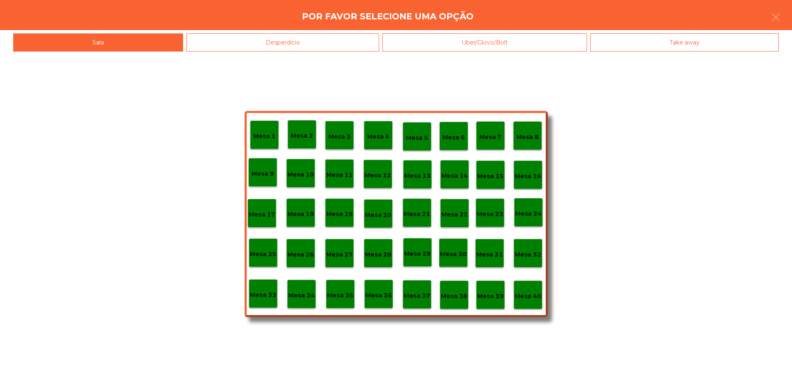
click at [421, 300] on p "Mesa 37" at bounding box center [417, 295] width 26 height 9
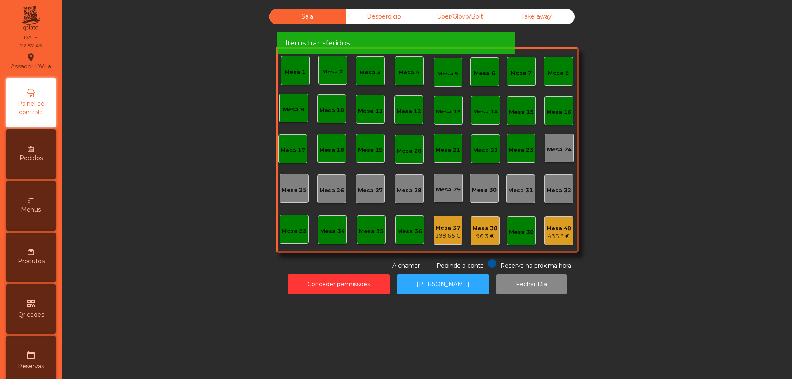
click at [477, 237] on div "96.3 €" at bounding box center [485, 236] width 25 height 8
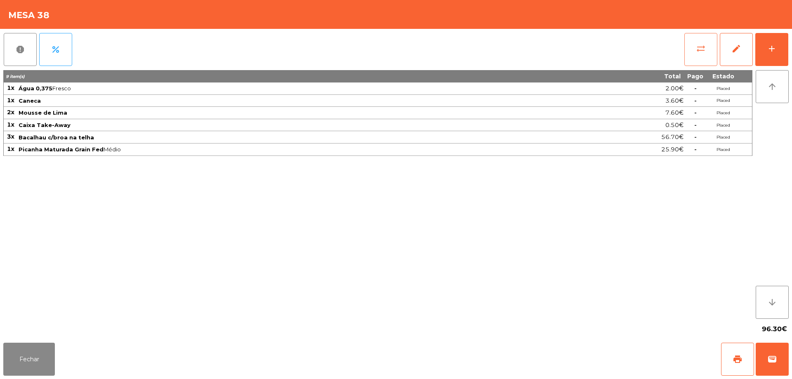
click at [685, 55] on button "sync_alt" at bounding box center [701, 49] width 33 height 33
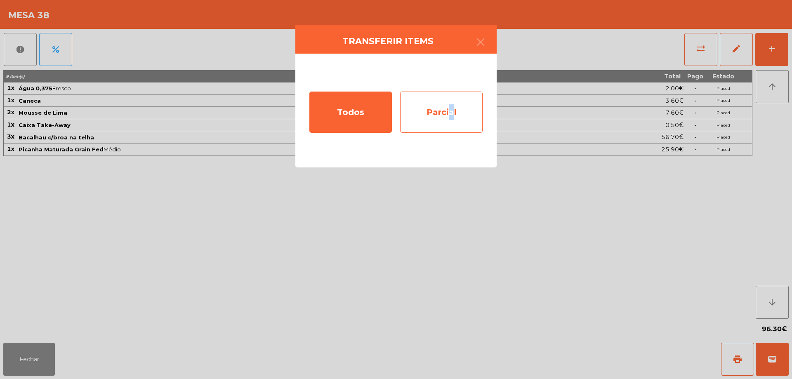
click at [446, 121] on div "Parcial" at bounding box center [441, 112] width 83 height 41
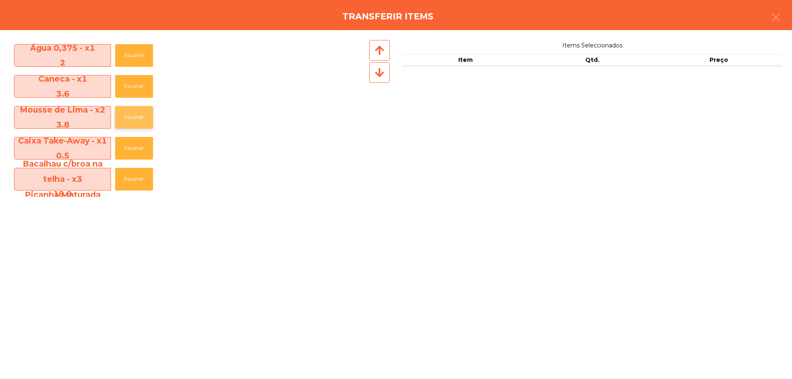
click at [124, 118] on button "Escolher" at bounding box center [134, 117] width 38 height 23
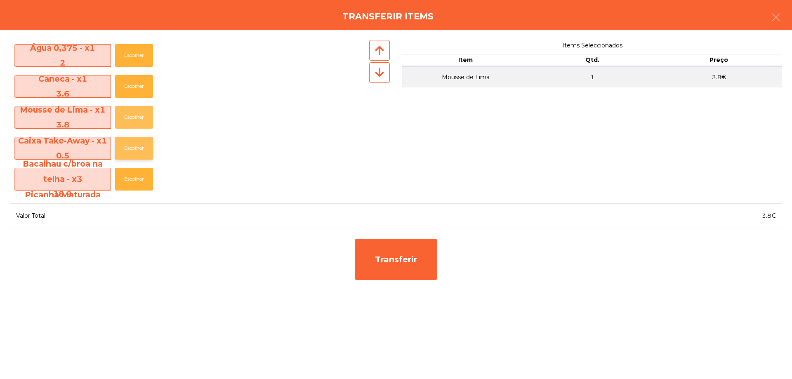
click at [123, 118] on button "Escolher" at bounding box center [134, 117] width 38 height 23
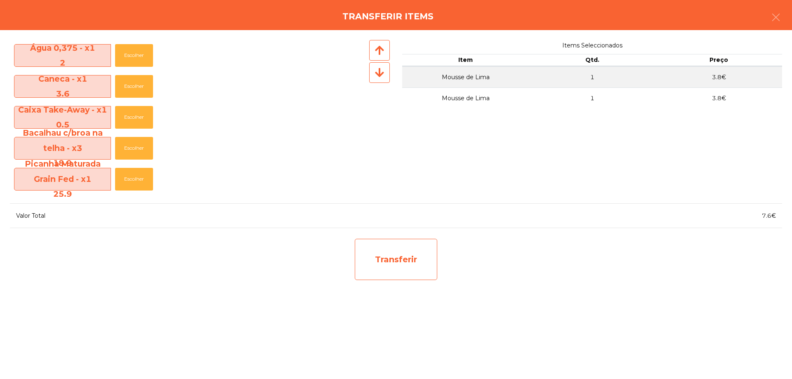
click at [409, 255] on div "Transferir" at bounding box center [396, 259] width 83 height 41
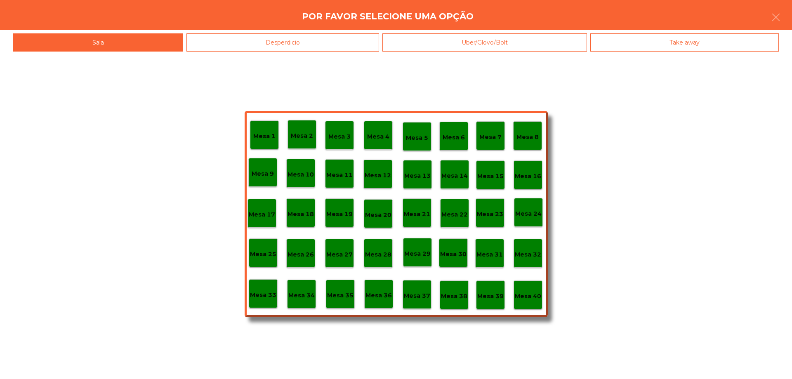
drag, startPoint x: 542, startPoint y: 302, endPoint x: 537, endPoint y: 301, distance: 5.0
click at [537, 301] on div "Mesa 40" at bounding box center [528, 295] width 29 height 29
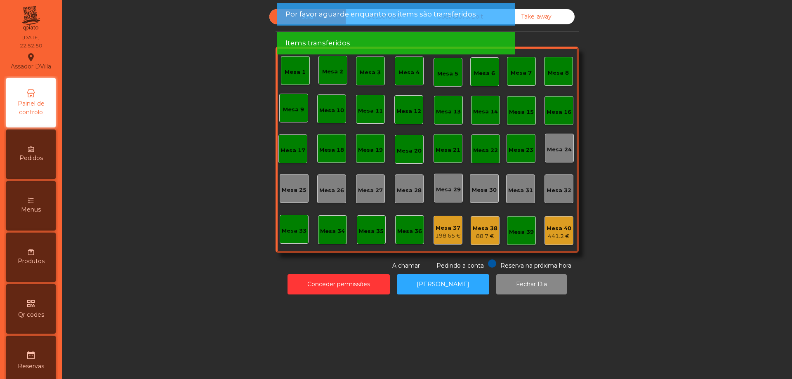
click at [560, 246] on div "Mesa 1 Mesa 2 Mesa 3 Mesa 4 Mesa 5 Mesa 6 Mesa 7 Mesa 8 [GEOGRAPHIC_DATA] 9 [GE…" at bounding box center [427, 150] width 303 height 206
click at [555, 246] on div "Mesa 1 Mesa 2 Mesa 3 Mesa 4 Mesa 5 Mesa 6 Mesa 7 Mesa 8 [GEOGRAPHIC_DATA] 9 [GE…" at bounding box center [427, 150] width 303 height 206
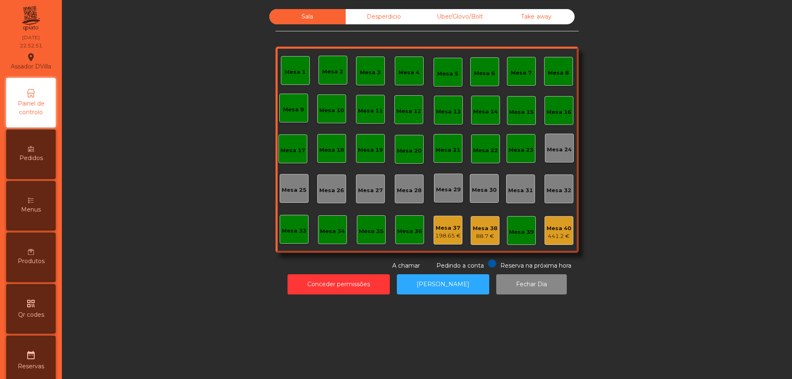
click at [557, 237] on div "441.2 €" at bounding box center [559, 236] width 25 height 8
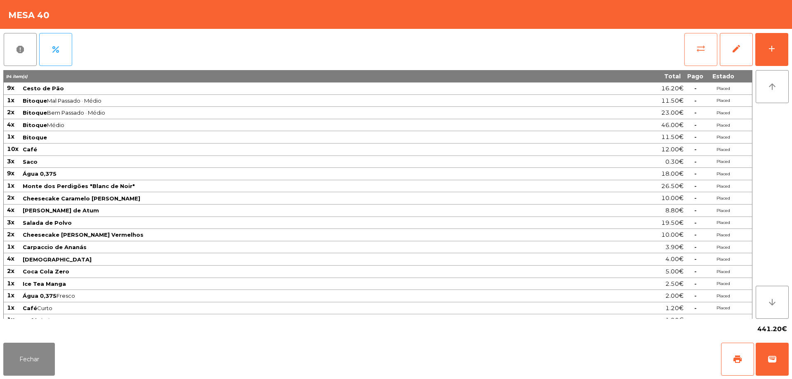
click at [692, 55] on button "sync_alt" at bounding box center [701, 49] width 33 height 33
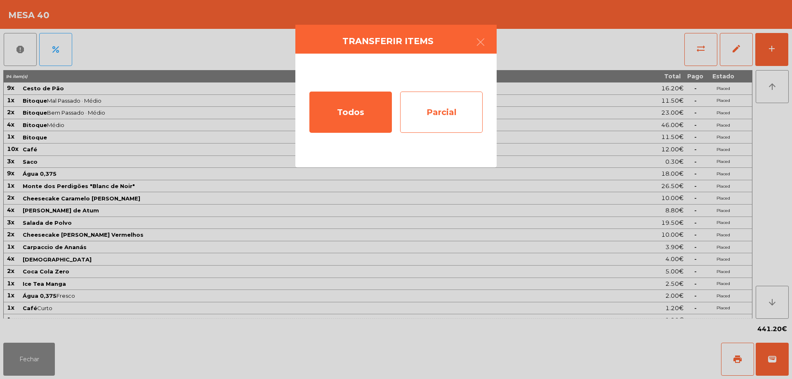
click at [451, 102] on div "Parcial" at bounding box center [441, 112] width 83 height 41
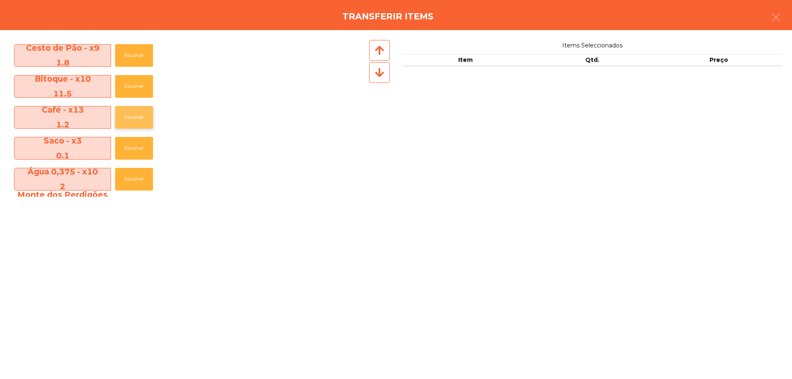
click at [123, 117] on button "Escolher" at bounding box center [134, 117] width 38 height 23
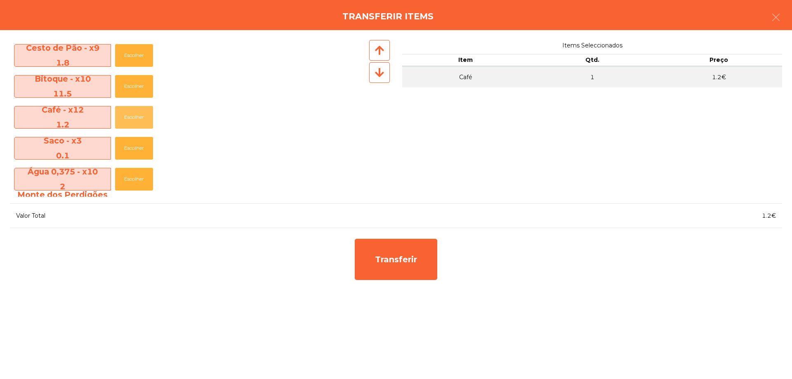
drag, startPoint x: 123, startPoint y: 117, endPoint x: 201, endPoint y: 177, distance: 98.9
click at [123, 116] on button "Escolher" at bounding box center [134, 117] width 38 height 23
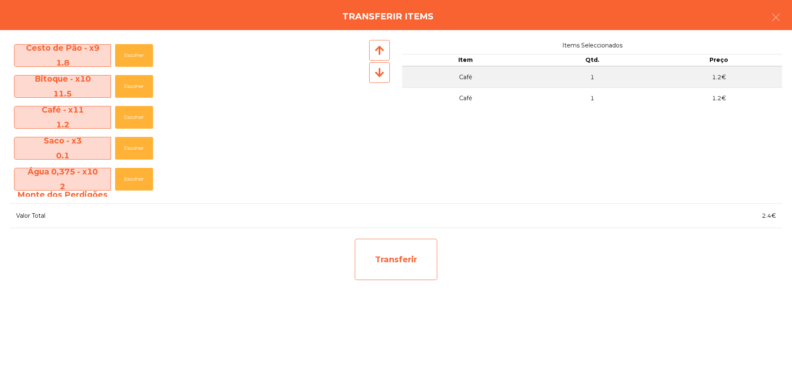
click at [416, 260] on div "Transferir" at bounding box center [396, 259] width 83 height 41
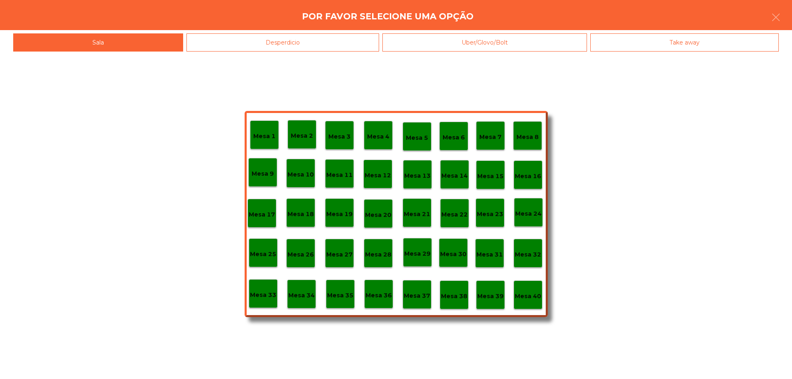
click at [416, 297] on p "Mesa 37" at bounding box center [417, 295] width 26 height 9
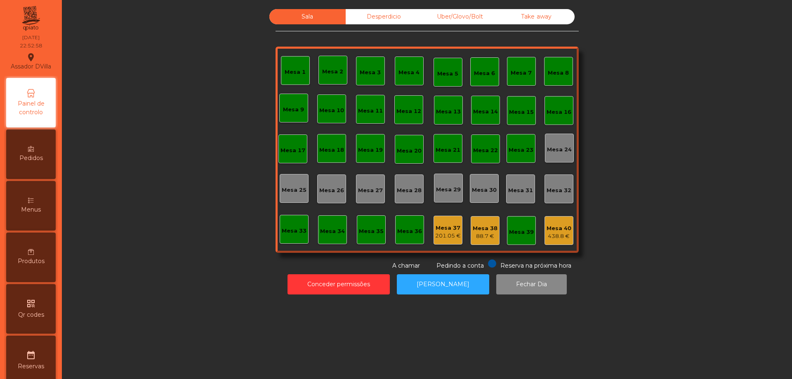
click at [483, 232] on div "Mesa 38" at bounding box center [485, 228] width 25 height 8
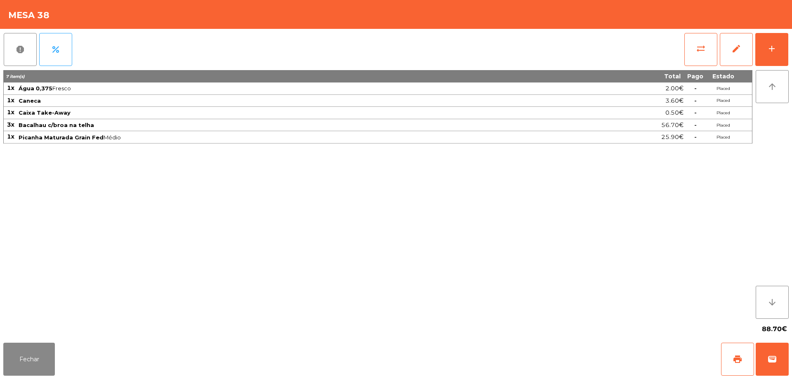
click at [684, 45] on div "sync_alt edit add" at bounding box center [736, 49] width 105 height 41
click at [689, 53] on button "sync_alt" at bounding box center [701, 49] width 33 height 33
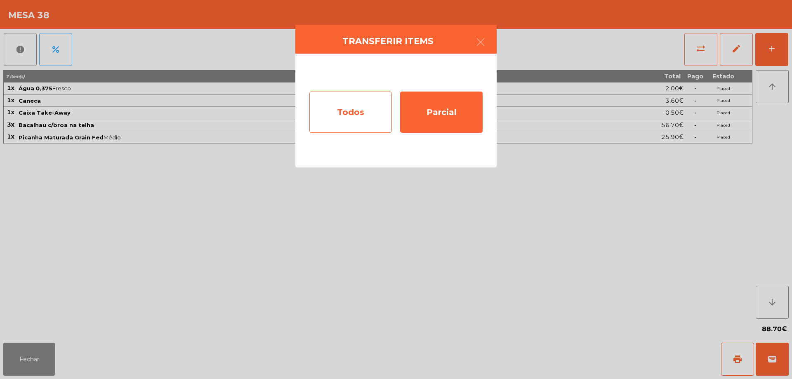
click at [385, 119] on div "Todos" at bounding box center [350, 112] width 83 height 41
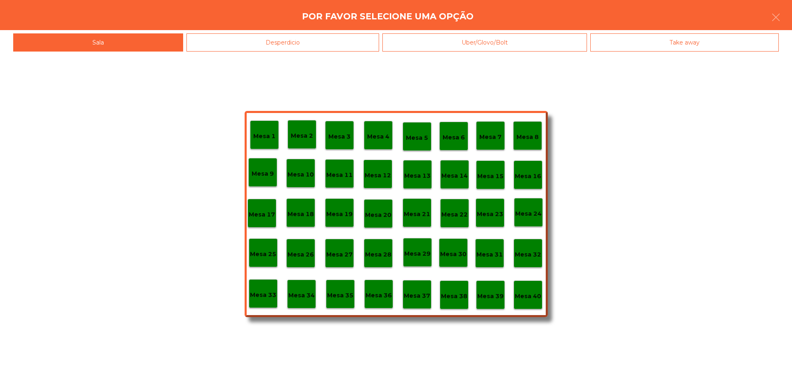
click at [415, 288] on div "Mesa 37" at bounding box center [417, 294] width 26 height 13
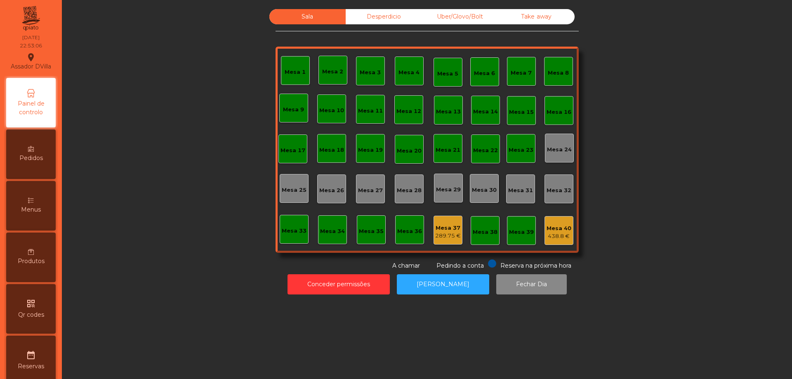
click at [382, 11] on div "Desperdicio" at bounding box center [384, 16] width 76 height 15
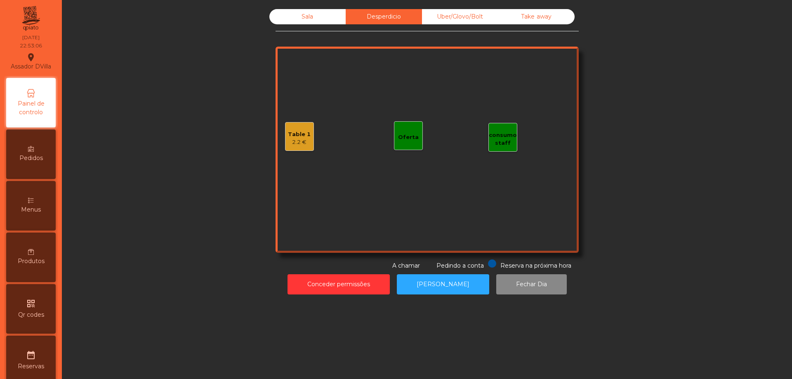
drag, startPoint x: 457, startPoint y: 19, endPoint x: 515, endPoint y: 22, distance: 58.3
click at [458, 19] on div "Uber/Glovo/Bolt" at bounding box center [460, 16] width 76 height 15
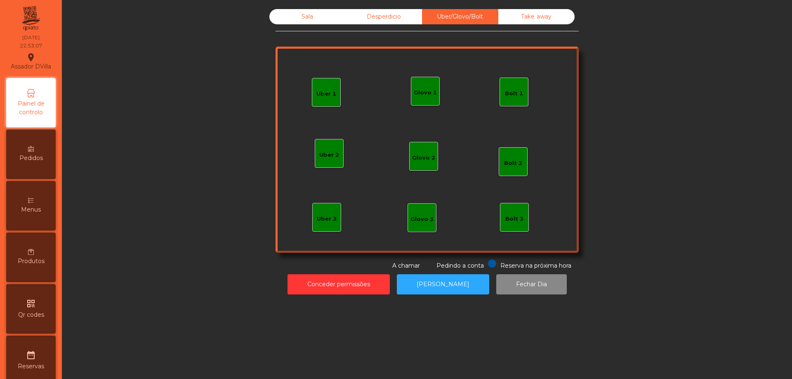
click at [522, 22] on div "Take away" at bounding box center [536, 16] width 76 height 15
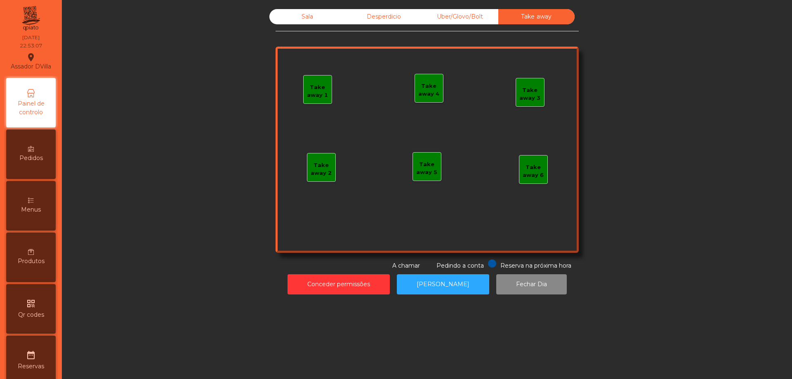
click at [393, 17] on div "Desperdicio" at bounding box center [384, 16] width 76 height 15
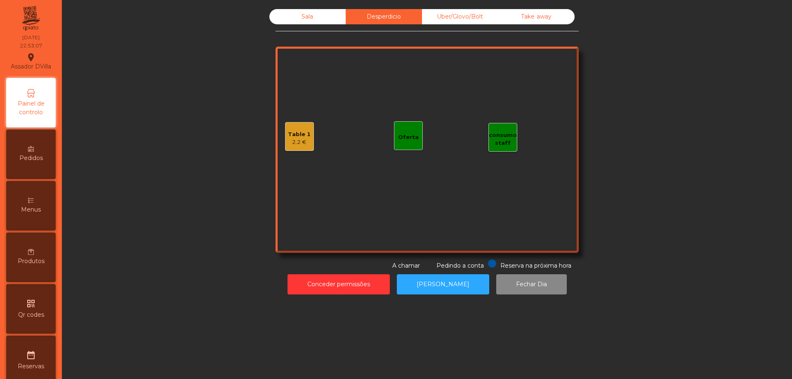
drag, startPoint x: 362, startPoint y: 17, endPoint x: 306, endPoint y: 35, distance: 59.4
click at [307, 19] on div "Sala" at bounding box center [307, 16] width 76 height 15
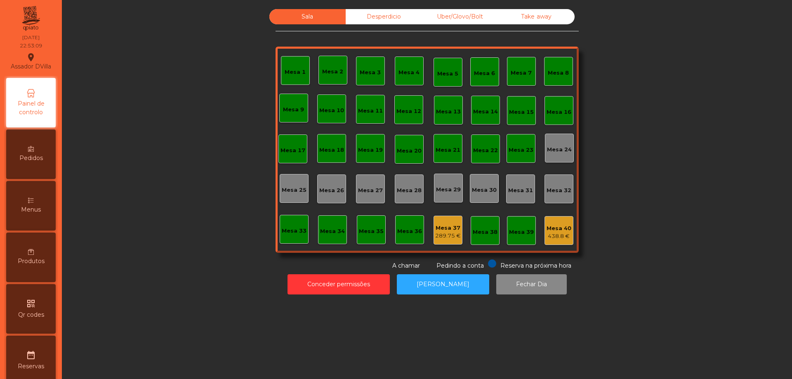
click at [452, 238] on div "289.75 €" at bounding box center [448, 236] width 26 height 8
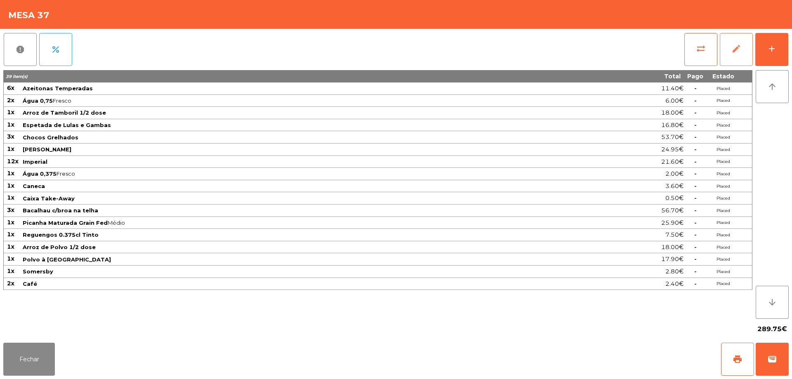
click at [732, 48] on span "edit" at bounding box center [737, 49] width 10 height 10
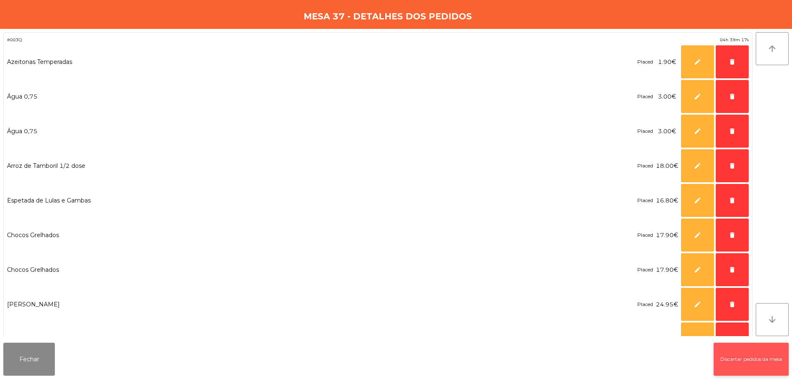
click at [729, 356] on button "Discartar pedidos da mesa" at bounding box center [751, 359] width 75 height 33
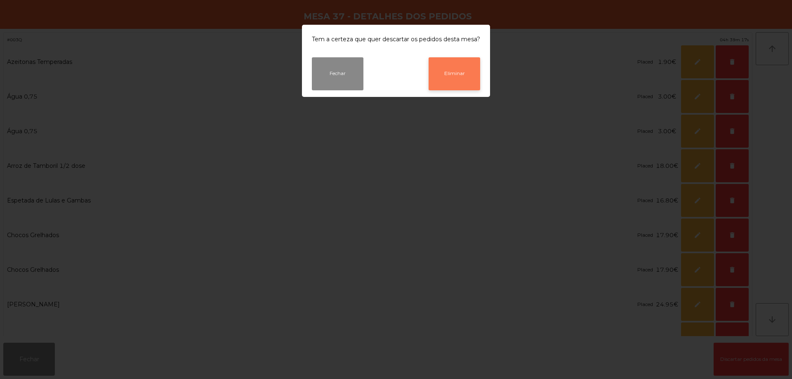
click at [464, 75] on button "Eliminar" at bounding box center [455, 73] width 52 height 33
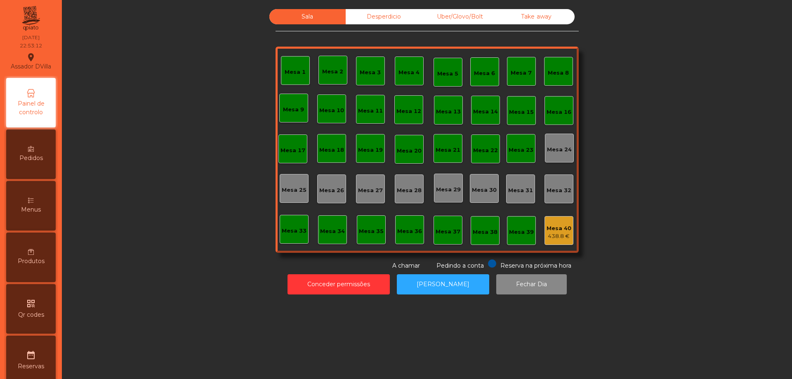
click at [564, 239] on div "438.8 €" at bounding box center [559, 236] width 25 height 8
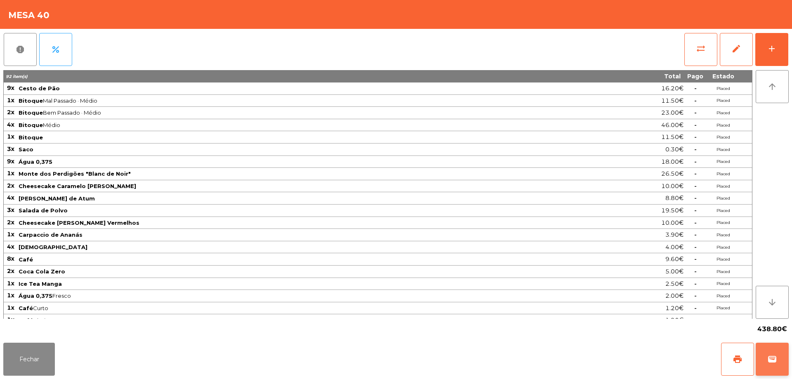
click at [765, 362] on button "wallet" at bounding box center [772, 359] width 33 height 33
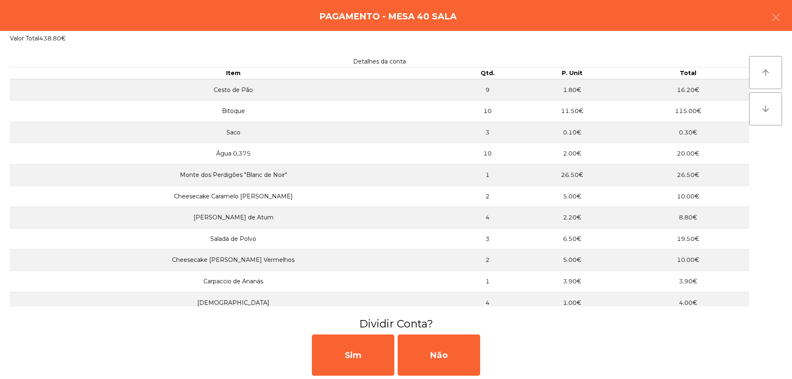
click at [481, 350] on div "Sim Não" at bounding box center [396, 355] width 792 height 48
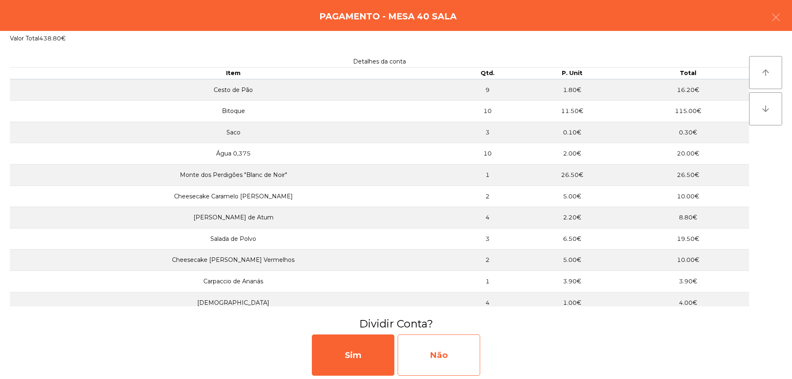
click at [423, 351] on div "Não" at bounding box center [439, 355] width 83 height 41
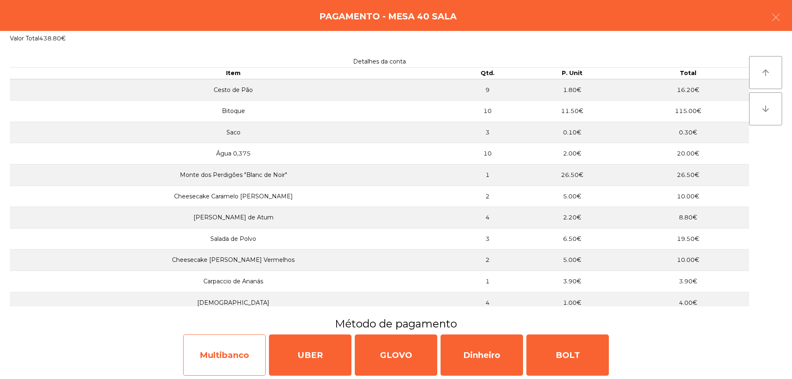
click at [212, 355] on div "Multibanco" at bounding box center [224, 355] width 83 height 41
select select "**"
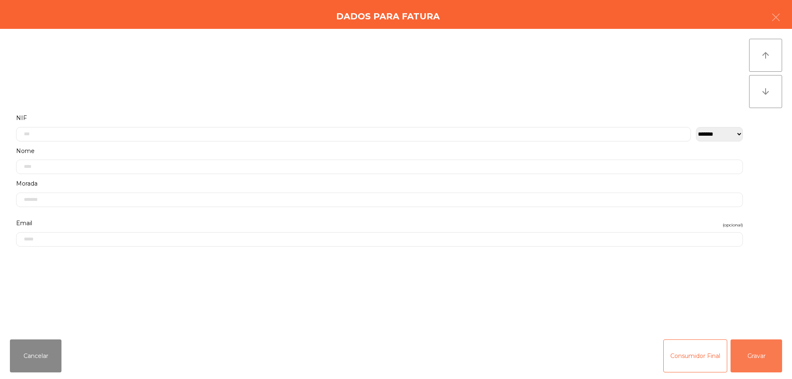
click at [753, 354] on button "Gravar" at bounding box center [757, 356] width 52 height 33
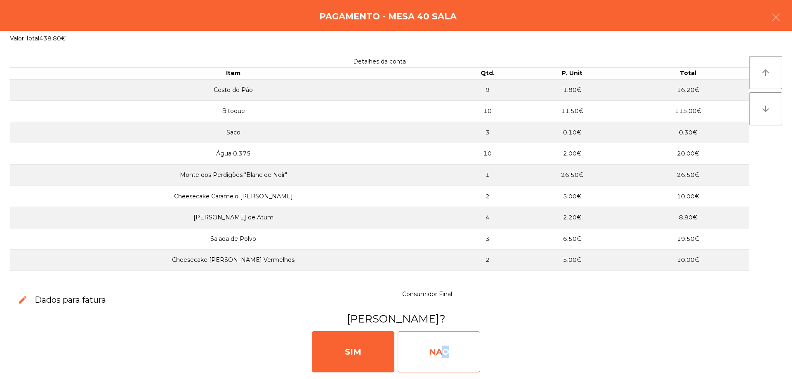
click at [437, 350] on div "NAO" at bounding box center [439, 351] width 83 height 41
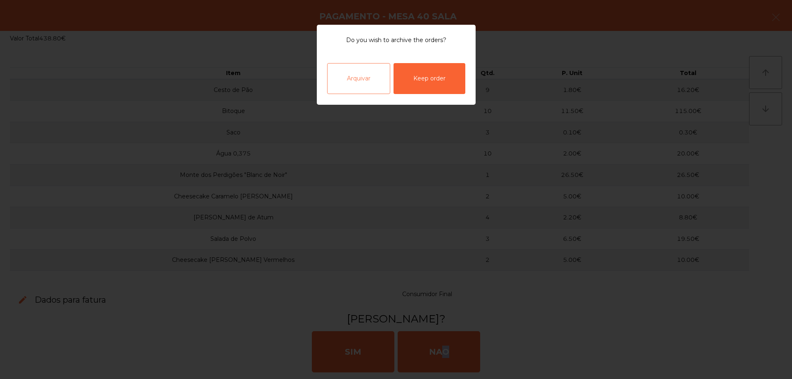
click at [357, 86] on div "Arquivar" at bounding box center [358, 78] width 63 height 31
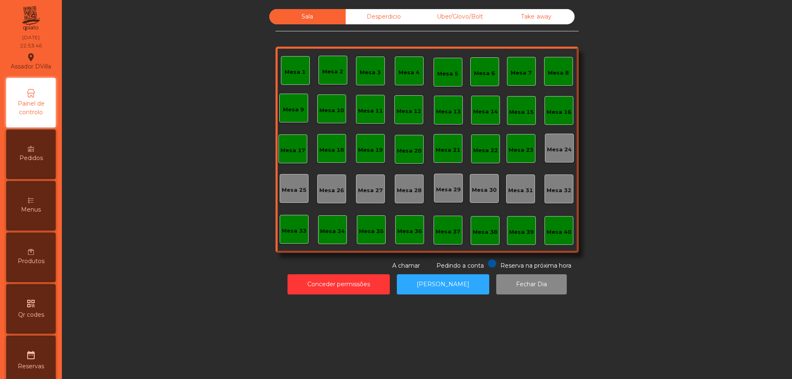
click at [364, 14] on div "Desperdicio" at bounding box center [384, 16] width 76 height 15
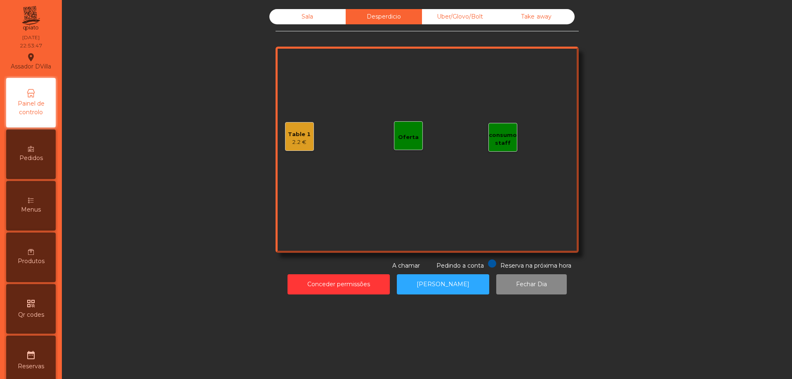
click at [475, 14] on div "Uber/Glovo/Bolt" at bounding box center [460, 16] width 76 height 15
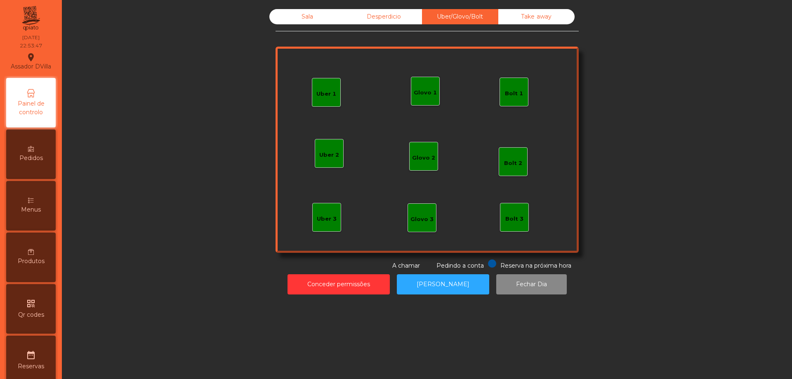
click at [545, 15] on div "Take away" at bounding box center [536, 16] width 76 height 15
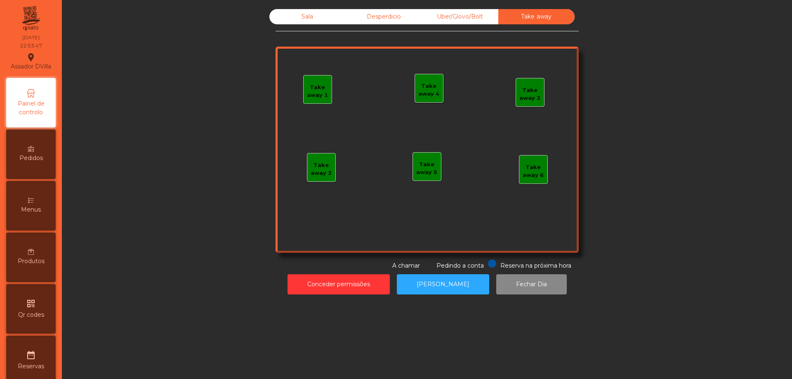
click at [350, 21] on div "Desperdicio" at bounding box center [384, 16] width 76 height 15
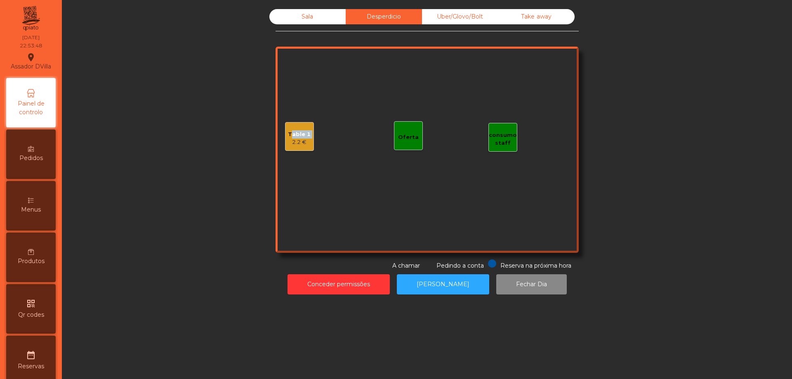
click at [285, 138] on div "Table 1 2.2 €" at bounding box center [299, 136] width 29 height 29
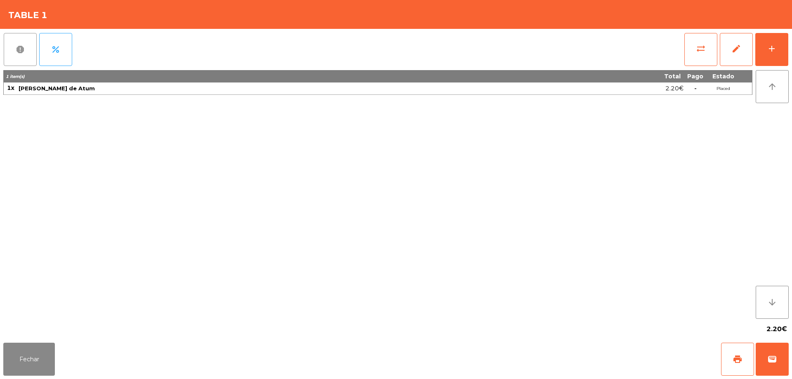
click at [9, 54] on button "report" at bounding box center [20, 49] width 33 height 33
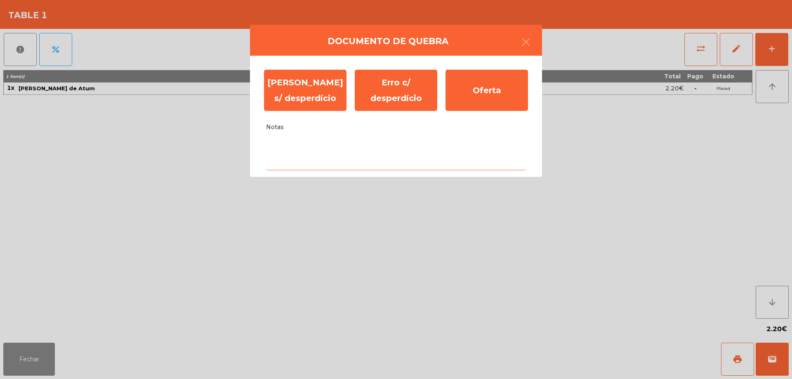
click at [366, 148] on textarea "Notas" at bounding box center [396, 153] width 260 height 34
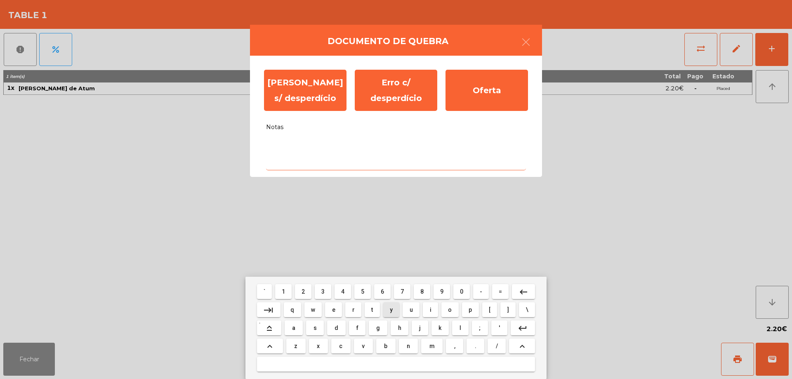
click at [397, 306] on button "y" at bounding box center [391, 309] width 17 height 15
type textarea "*"
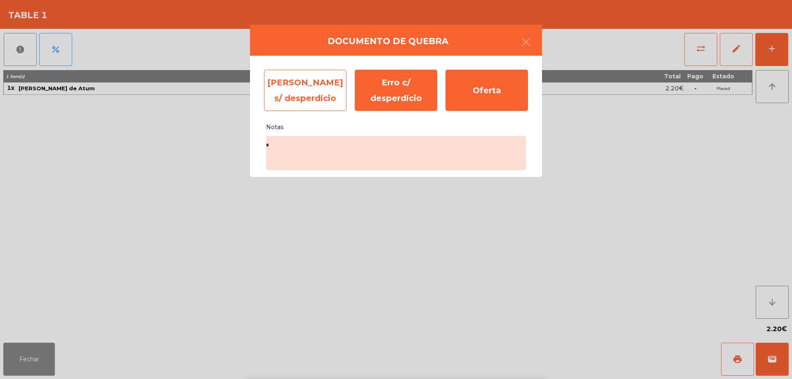
click at [296, 73] on div "[PERSON_NAME] s/ desperdício" at bounding box center [305, 90] width 83 height 41
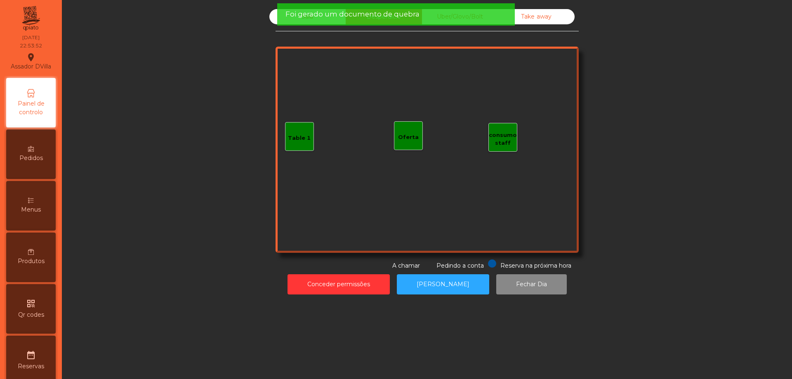
click at [269, 11] on div "Sala Desperdicio Uber/Glovo/Bolt Take away" at bounding box center [421, 16] width 305 height 15
click at [521, 22] on div "Take away" at bounding box center [536, 16] width 76 height 15
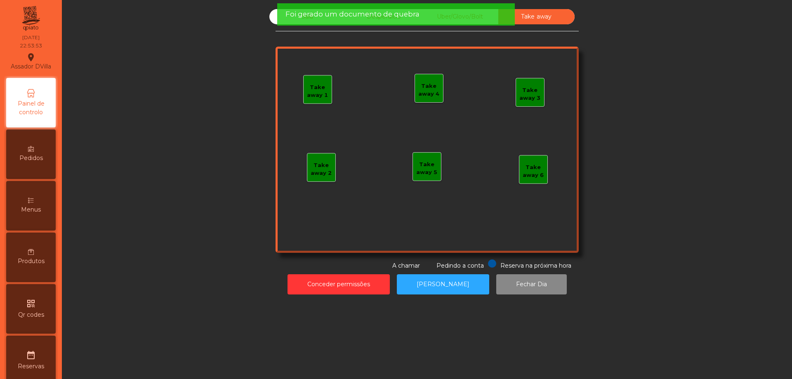
click at [487, 18] on div "Foi gerado um documento de quebra" at bounding box center [396, 14] width 221 height 10
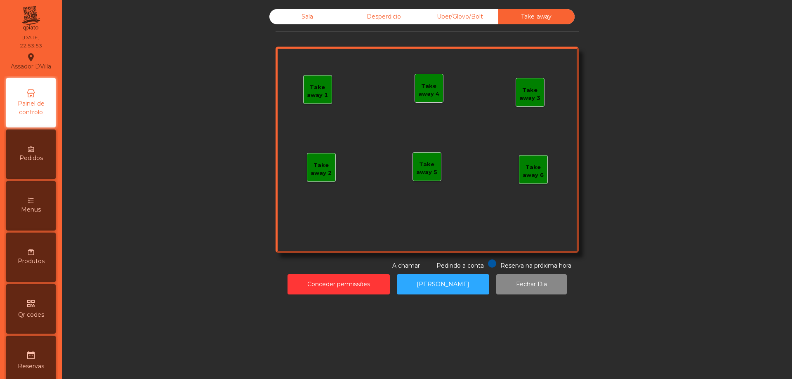
click at [470, 15] on div "Uber/Glovo/Bolt" at bounding box center [460, 16] width 76 height 15
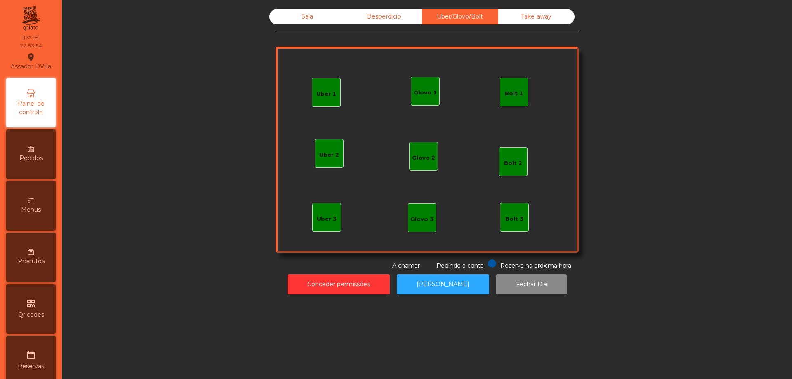
drag, startPoint x: 399, startPoint y: 17, endPoint x: 389, endPoint y: 18, distance: 10.3
click at [397, 17] on div "Desperdicio" at bounding box center [384, 16] width 76 height 15
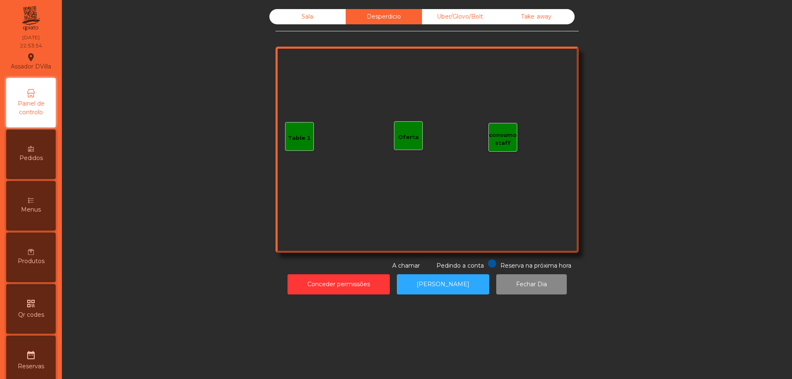
click at [295, 21] on div "Sala" at bounding box center [307, 16] width 76 height 15
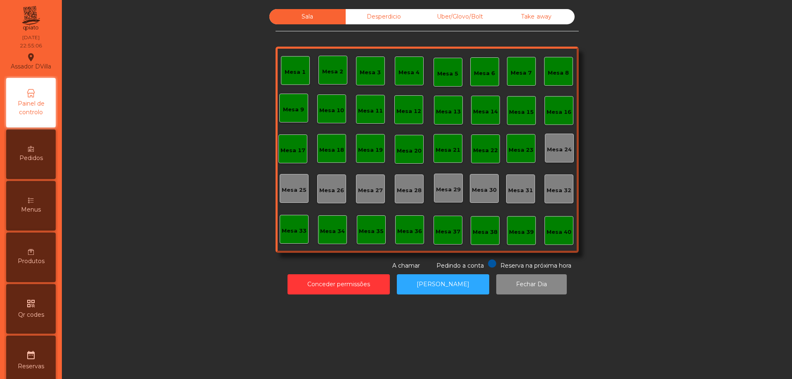
click at [393, 11] on div "Desperdicio" at bounding box center [384, 16] width 76 height 15
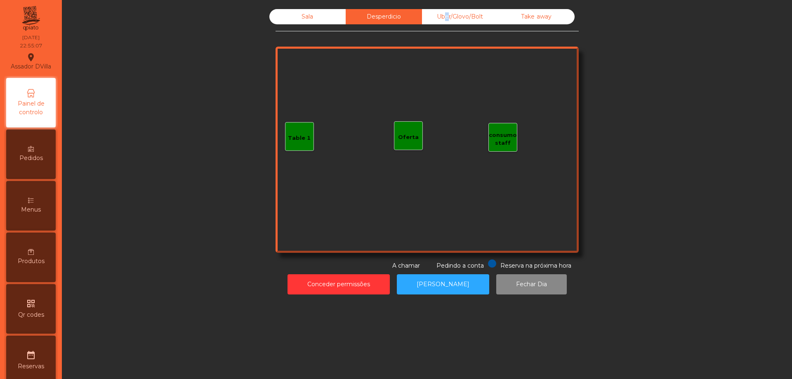
click at [441, 14] on div "Uber/Glovo/Bolt" at bounding box center [460, 16] width 76 height 15
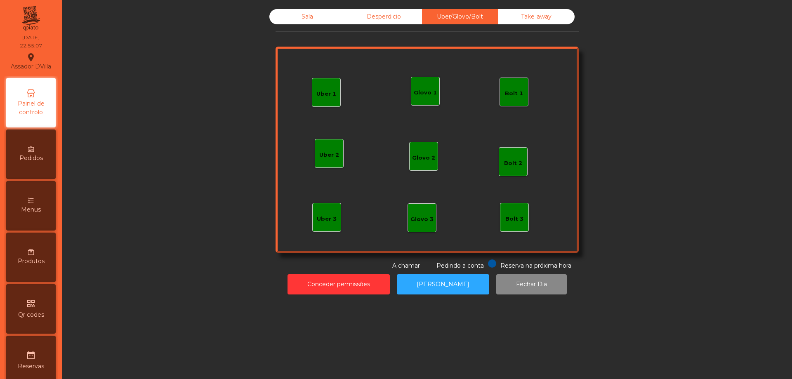
drag, startPoint x: 503, startPoint y: 12, endPoint x: 416, endPoint y: 19, distance: 87.7
click at [366, 23] on div "Desperdicio" at bounding box center [384, 16] width 76 height 15
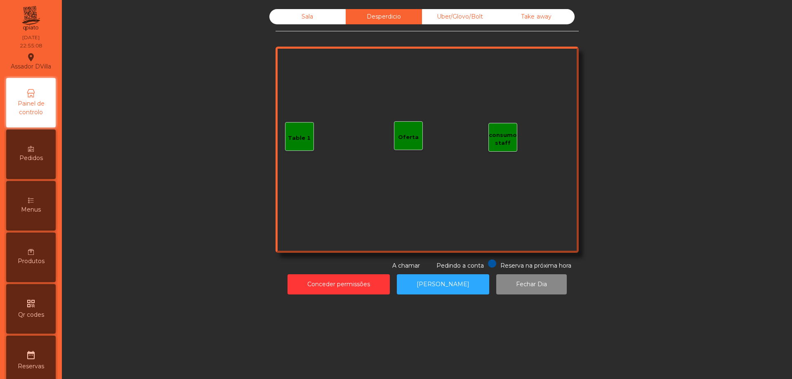
click at [301, 18] on div "Sala" at bounding box center [307, 16] width 76 height 15
